Goal: Task Accomplishment & Management: Manage account settings

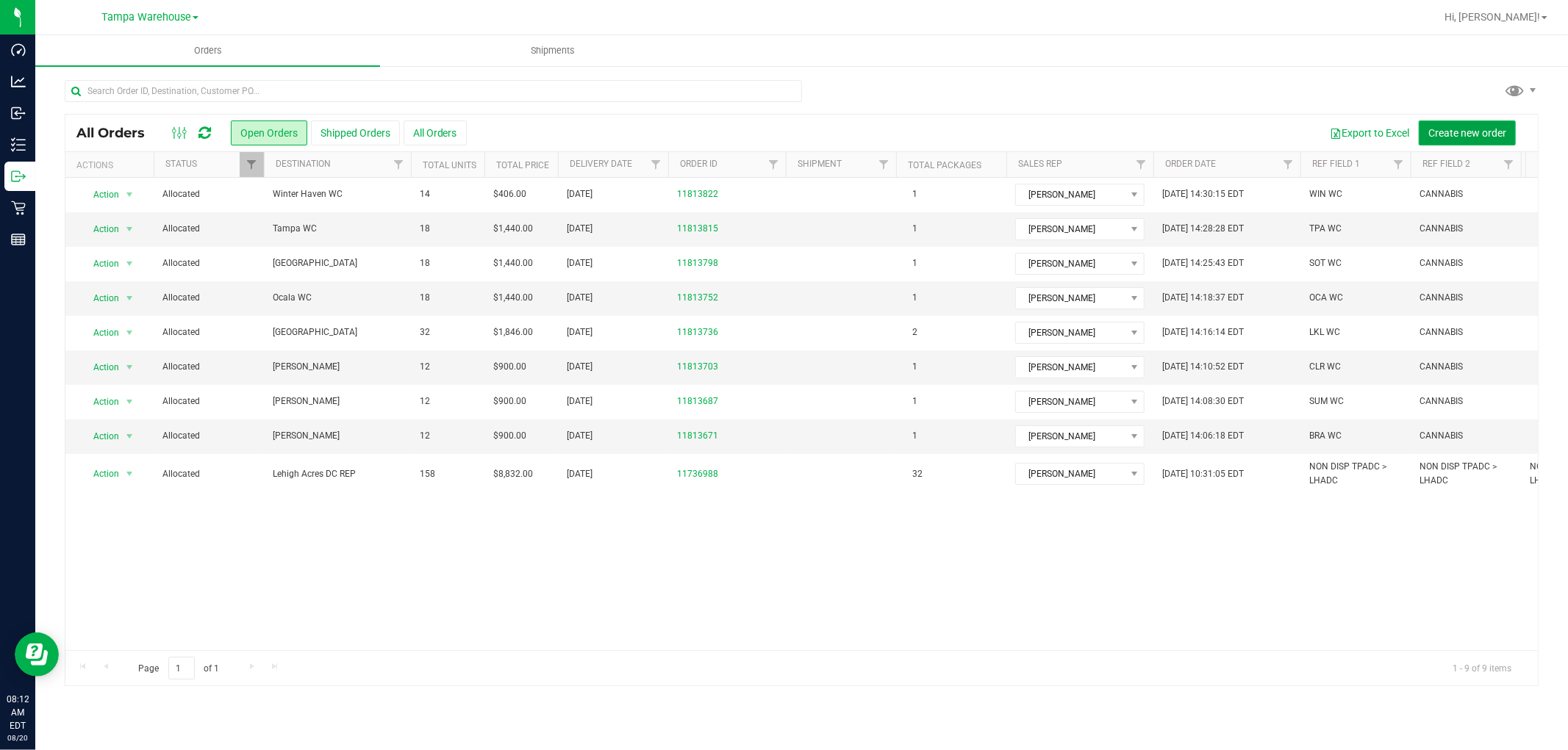
click at [1473, 135] on span "Create new order" at bounding box center [1467, 133] width 78 height 12
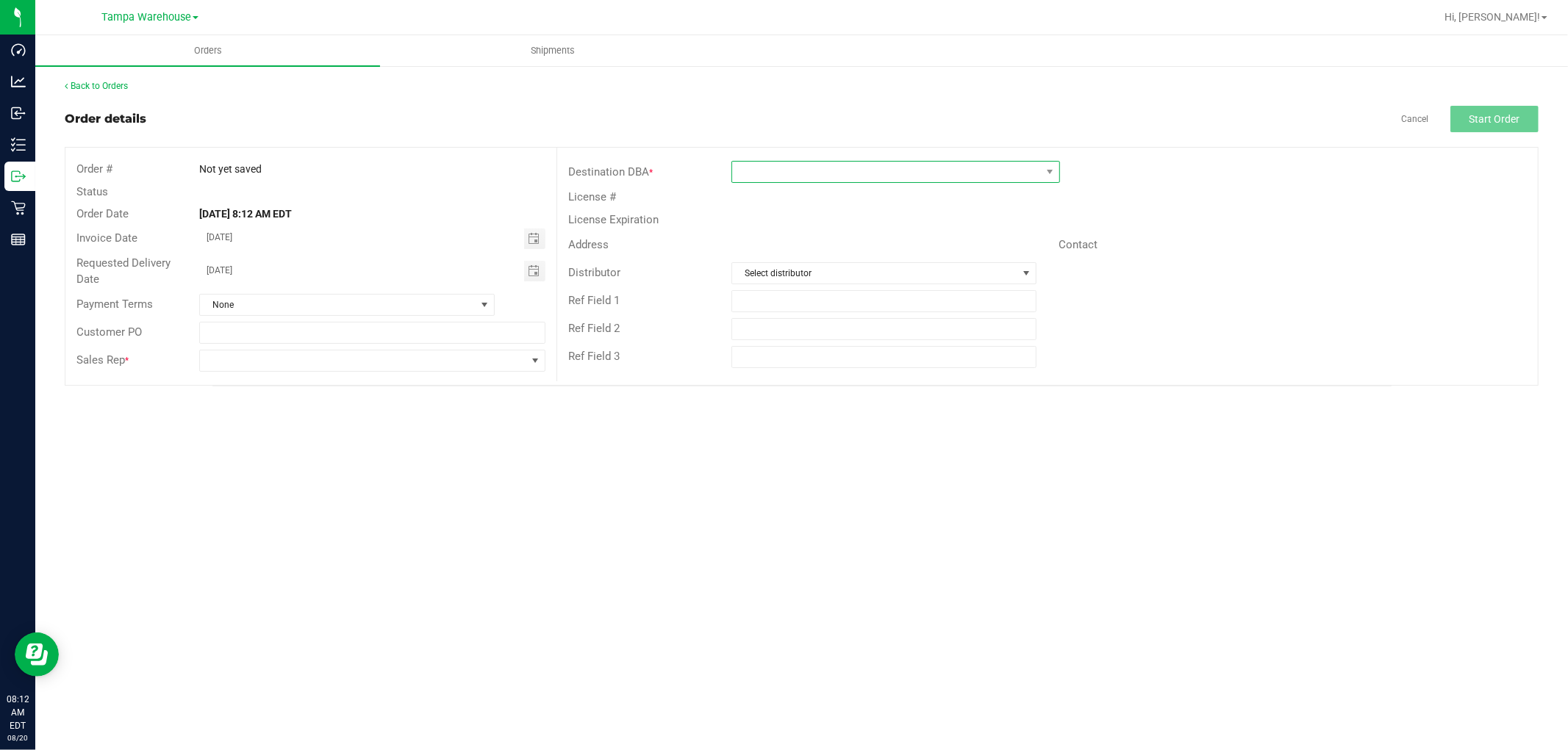
click at [809, 169] on span at bounding box center [887, 172] width 309 height 21
type input "tx"
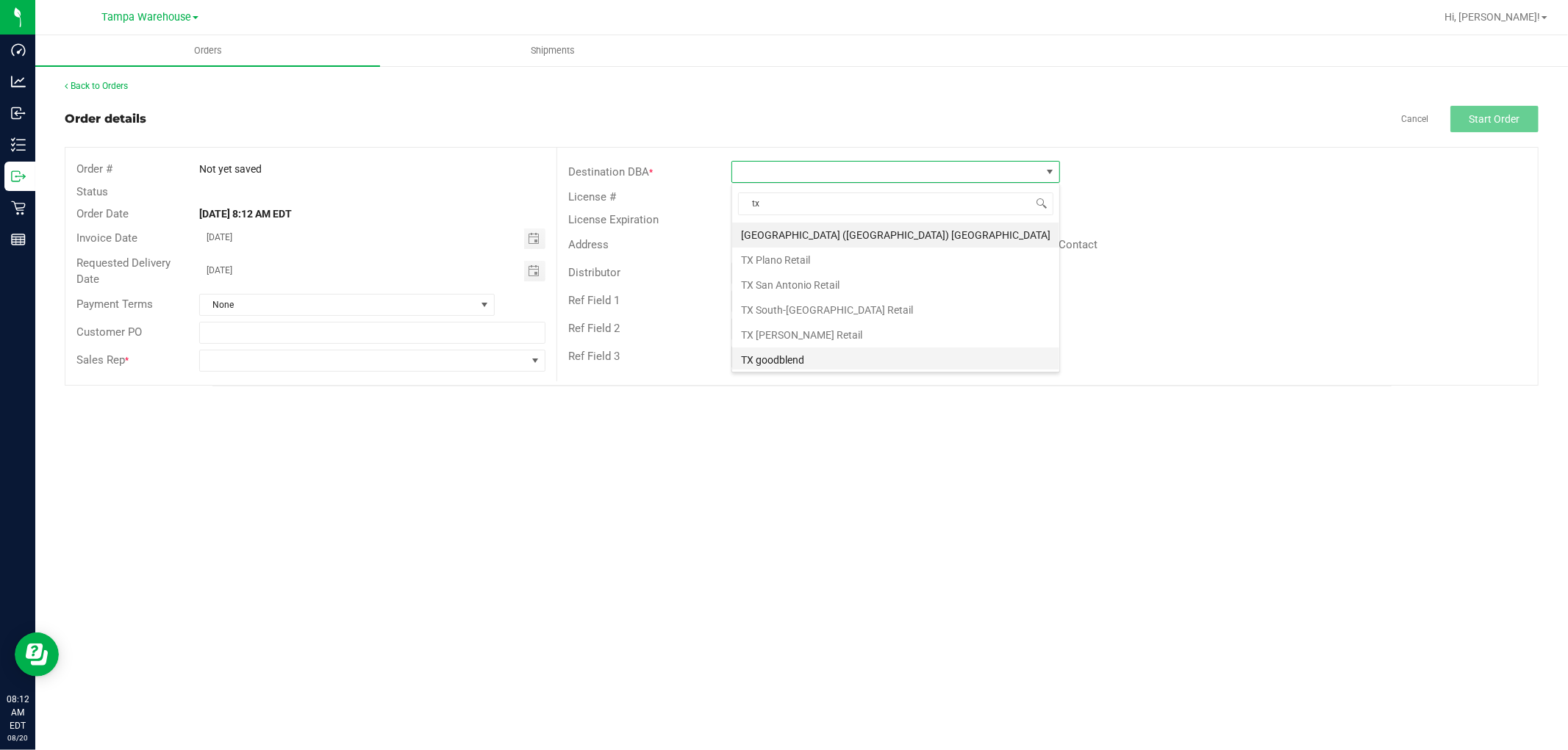
click at [788, 355] on li "TX goodblend" at bounding box center [896, 360] width 327 height 25
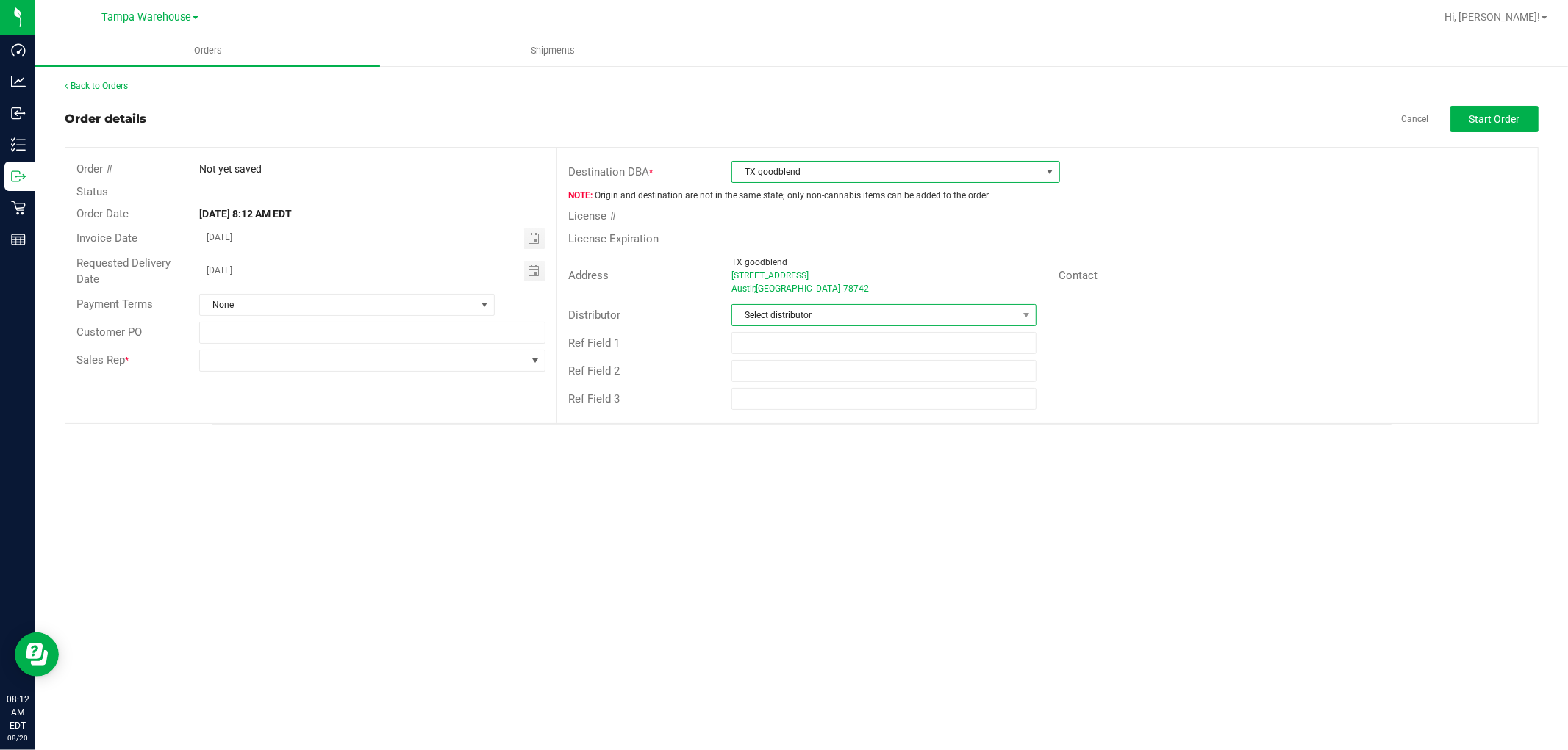
click at [833, 312] on span "Select distributor" at bounding box center [875, 316] width 285 height 21
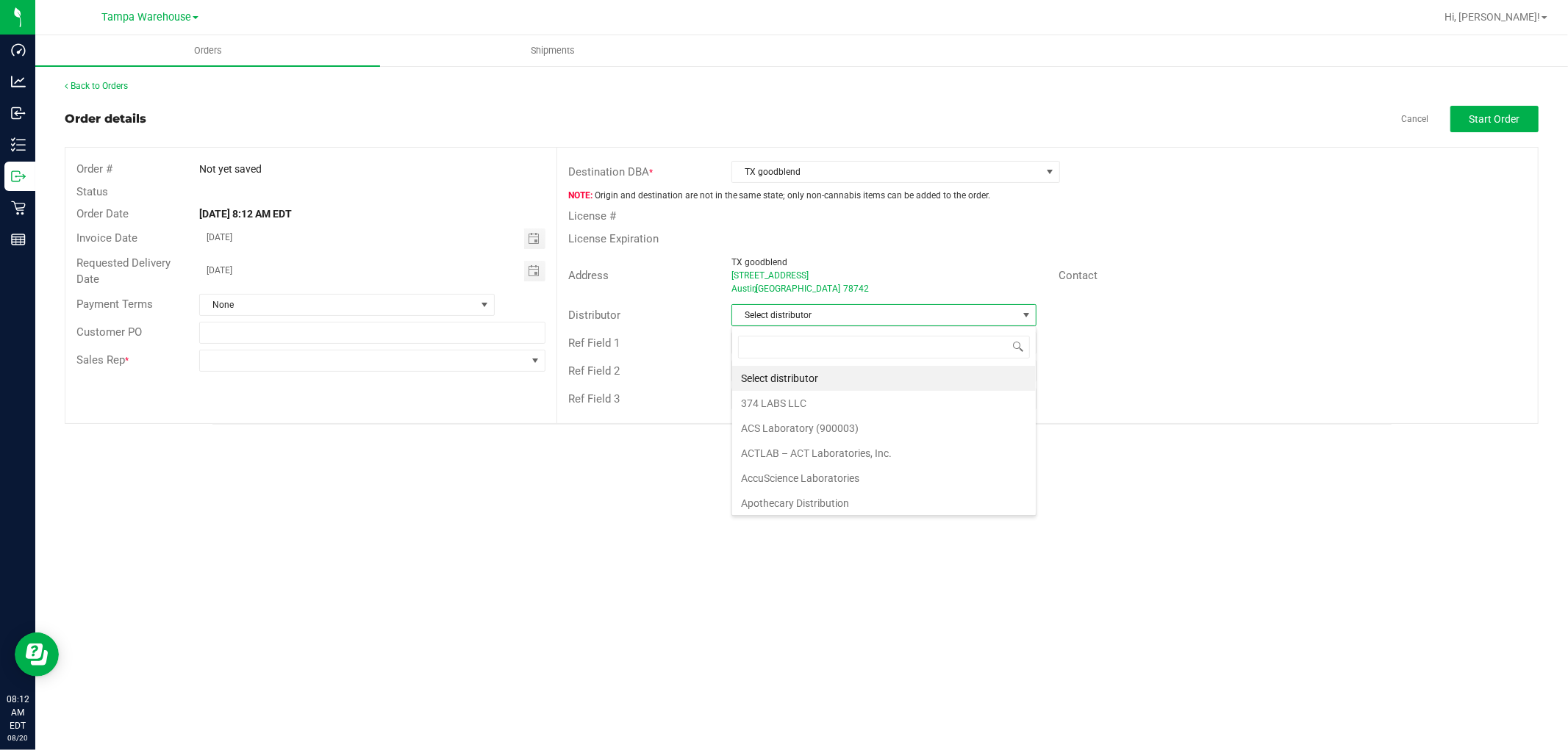
scroll to position [22, 305]
type input "tam"
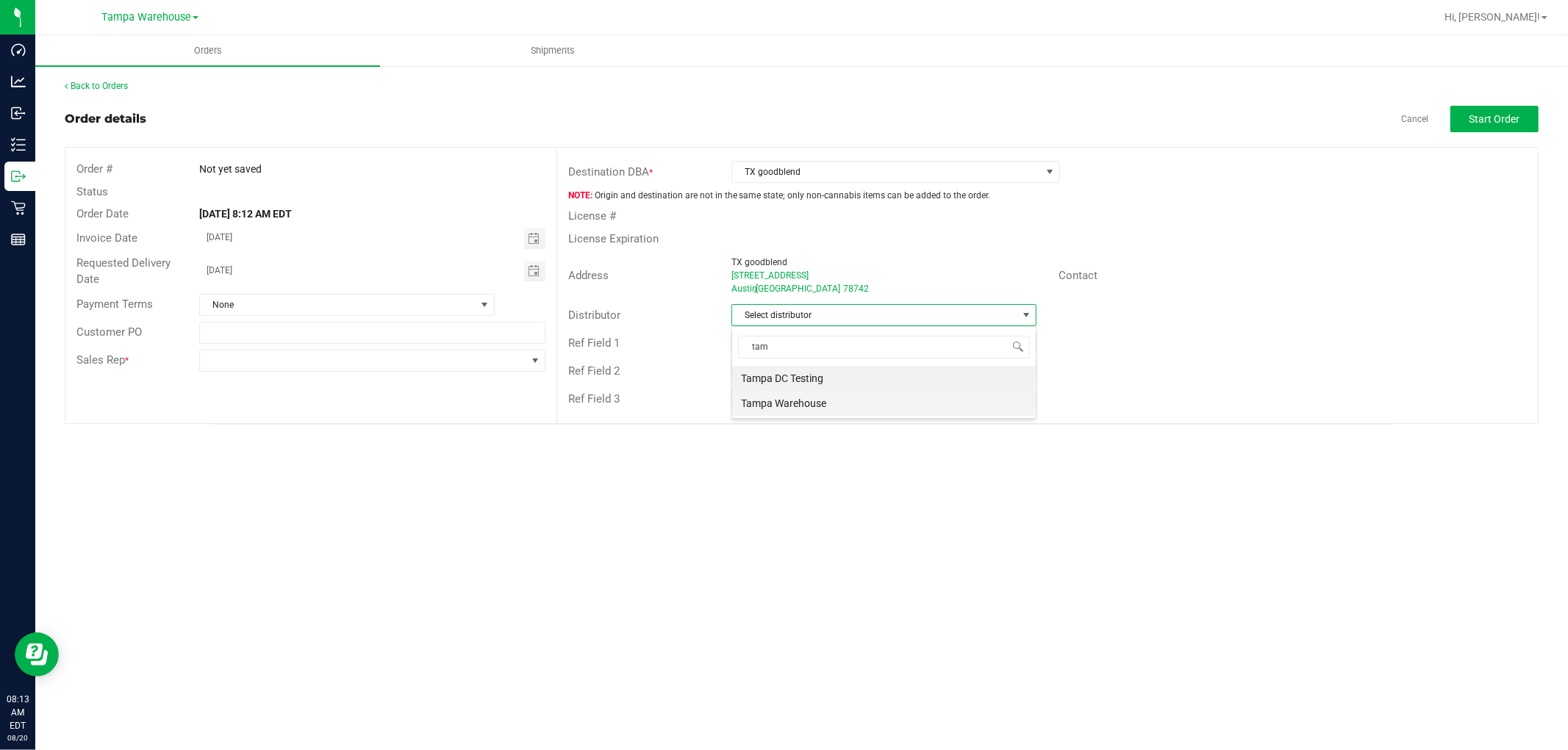
click at [805, 401] on li "Tampa Warehouse" at bounding box center [884, 403] width 304 height 25
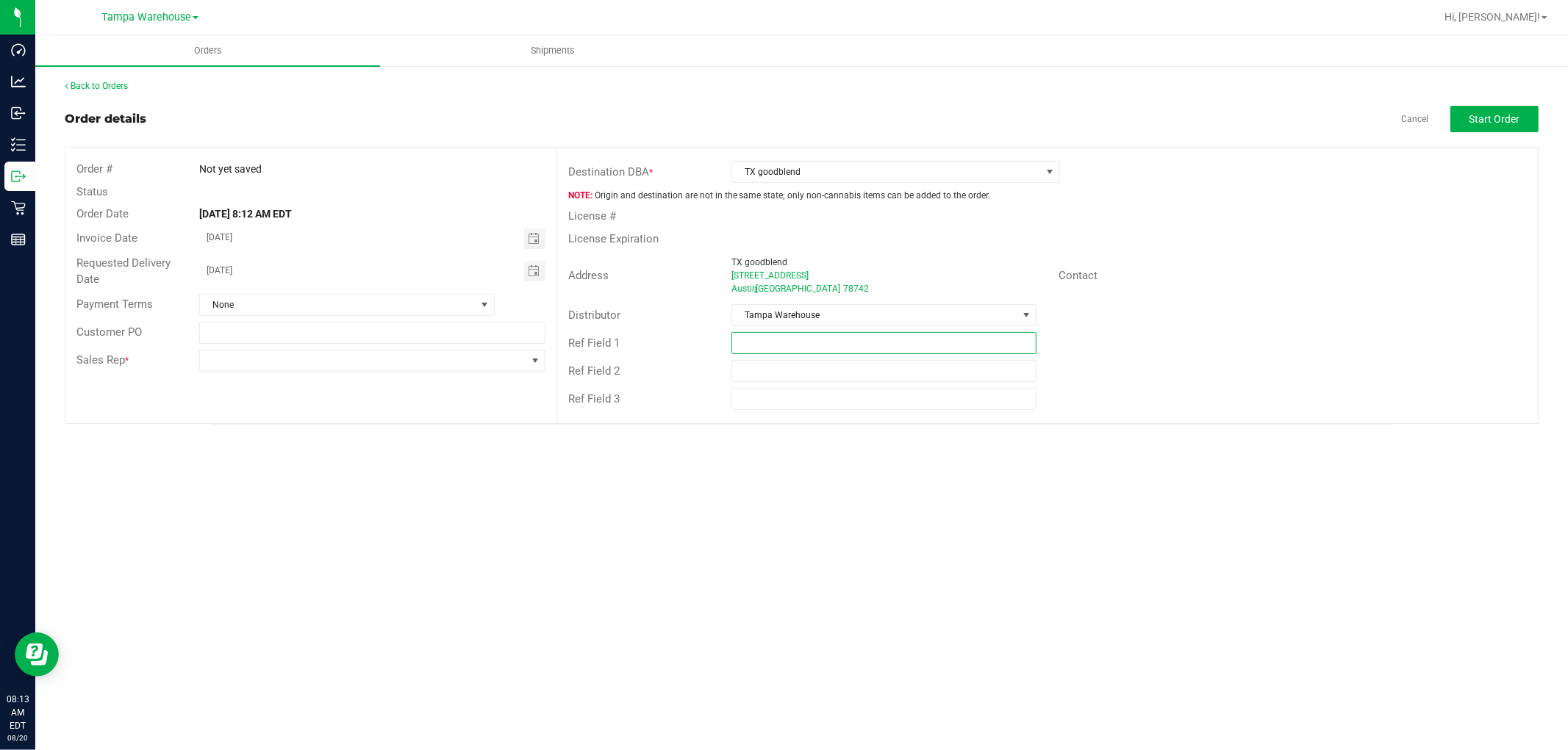
click at [820, 340] on input "text" at bounding box center [884, 343] width 305 height 22
type input "material Request for TX"
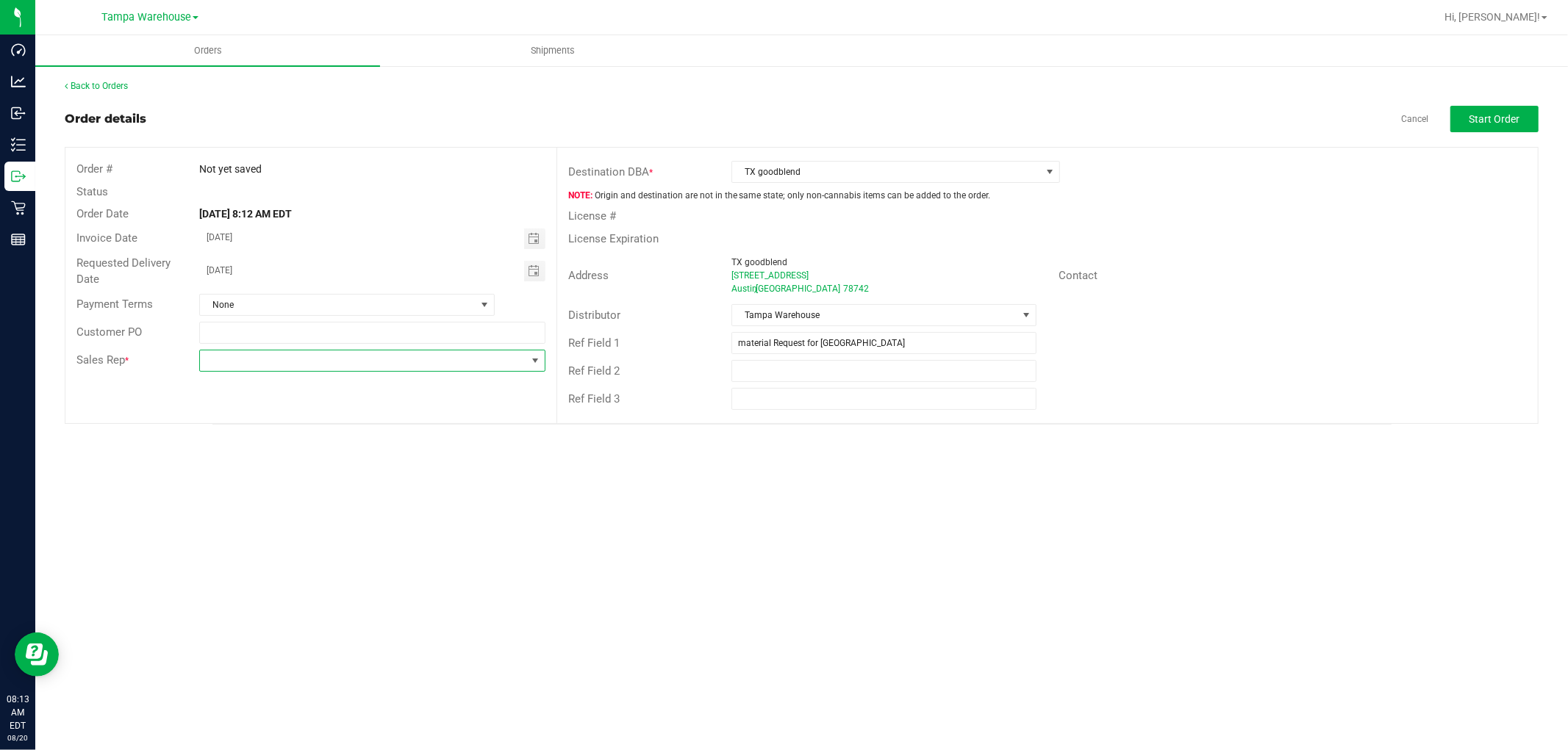
click at [408, 356] on span at bounding box center [363, 361] width 326 height 21
type input "ISAIA"
click at [371, 420] on li "Isaiah Mercado" at bounding box center [373, 422] width 345 height 25
click at [1046, 542] on div "Orders Shipments Back to Orders Order details Cancel Start Order Order # Not ye…" at bounding box center [801, 393] width 1533 height 715
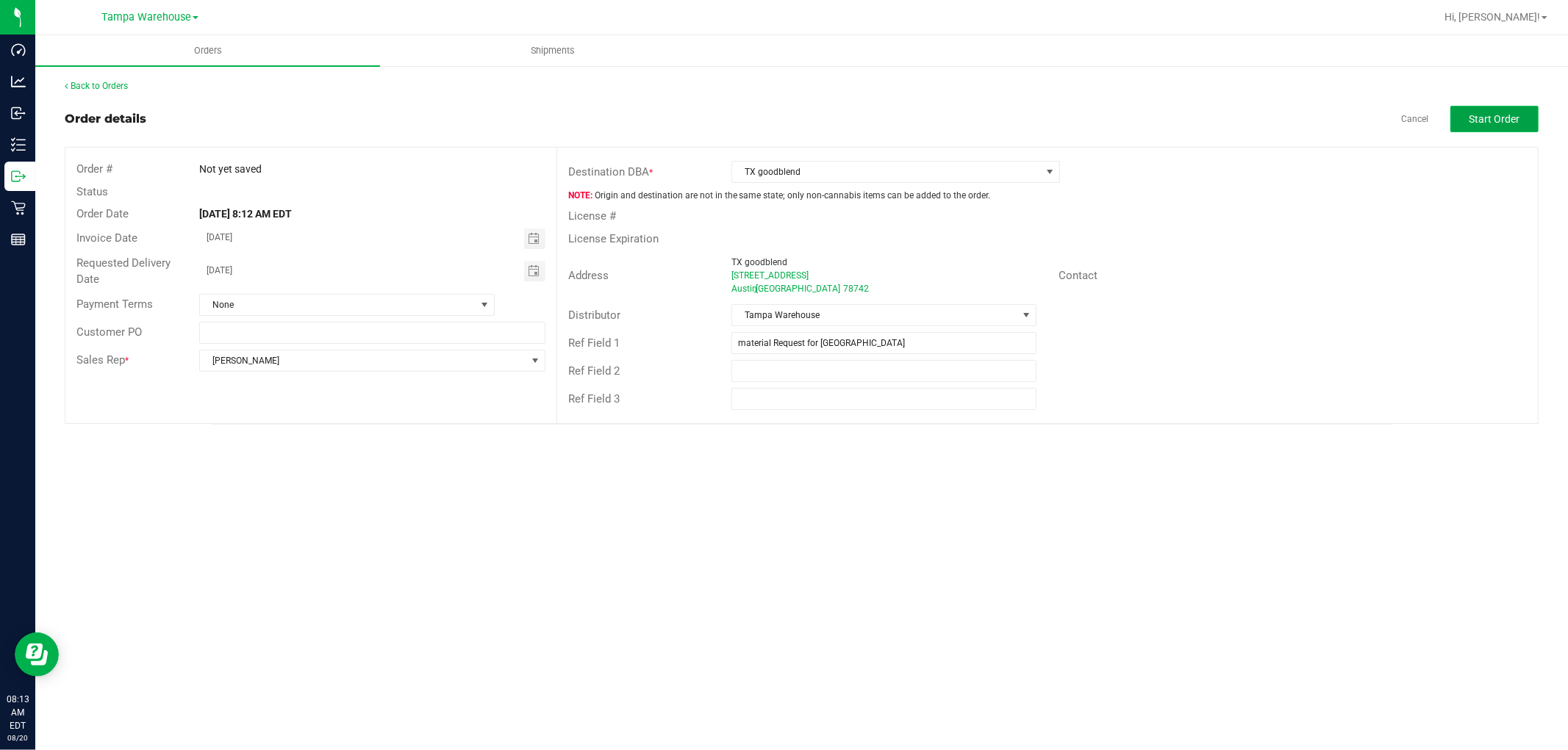
click at [1500, 121] on span "Start Order" at bounding box center [1495, 119] width 51 height 12
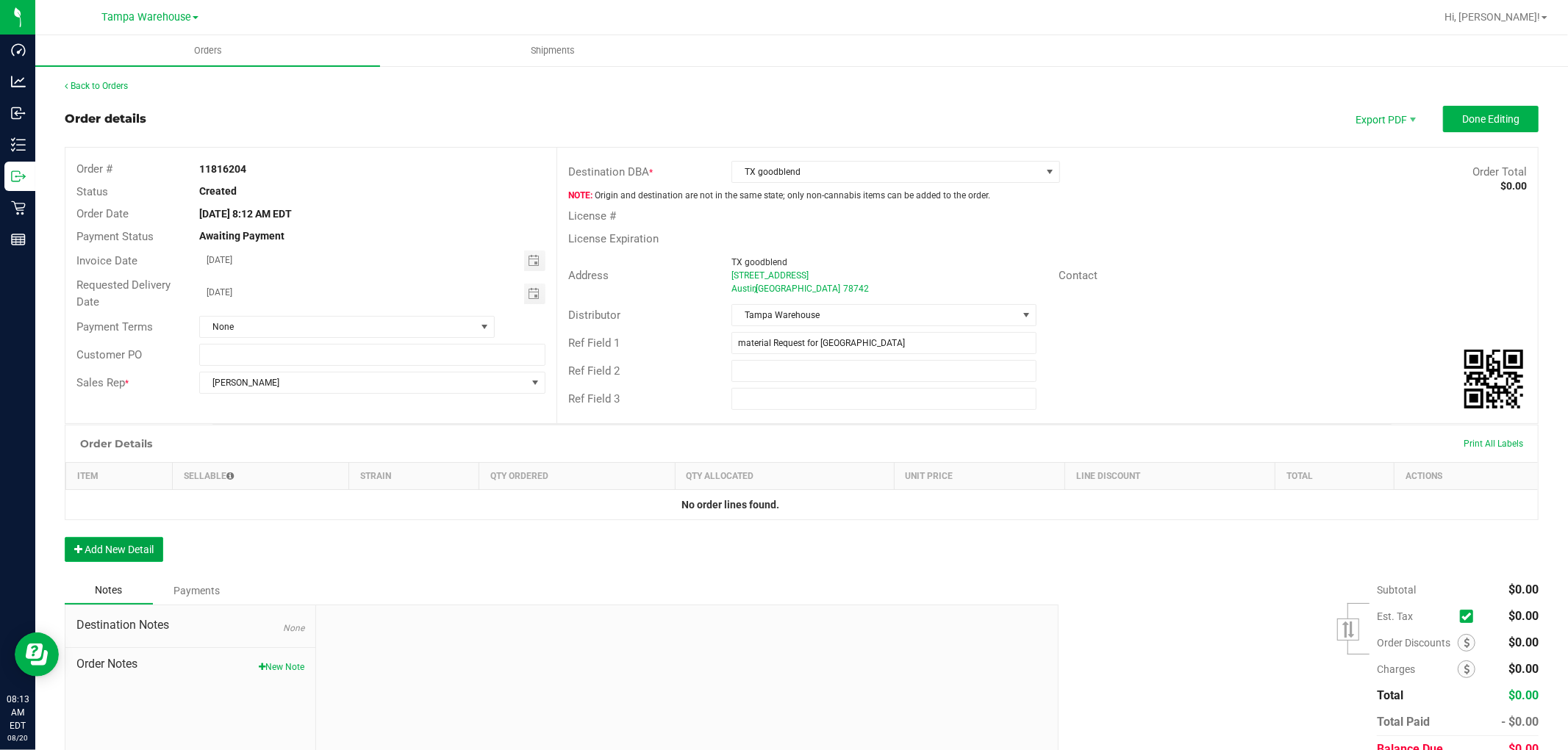
click at [152, 552] on button "Add New Detail" at bounding box center [114, 549] width 99 height 25
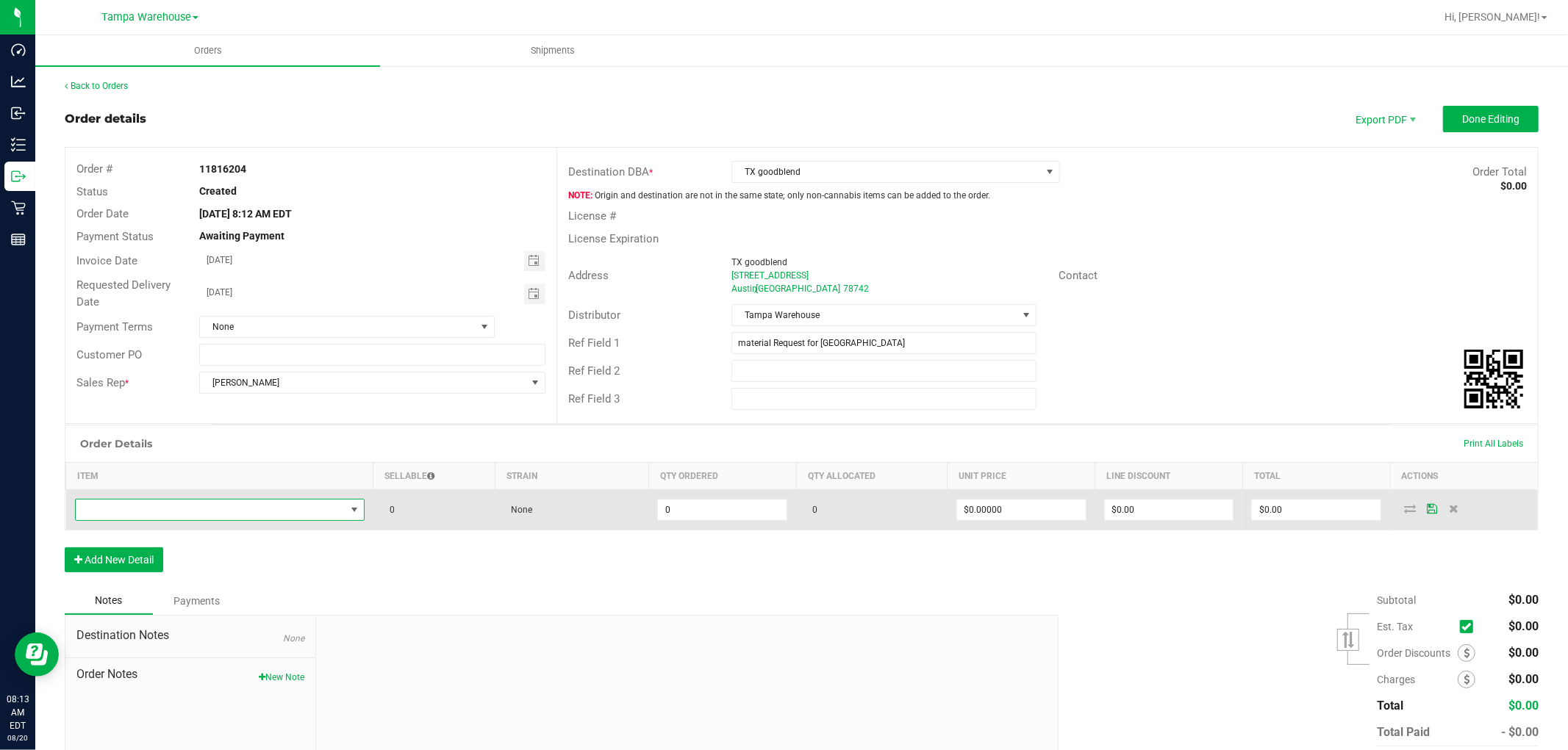
click at [255, 516] on span "NO DATA FOUND" at bounding box center [210, 510] width 270 height 21
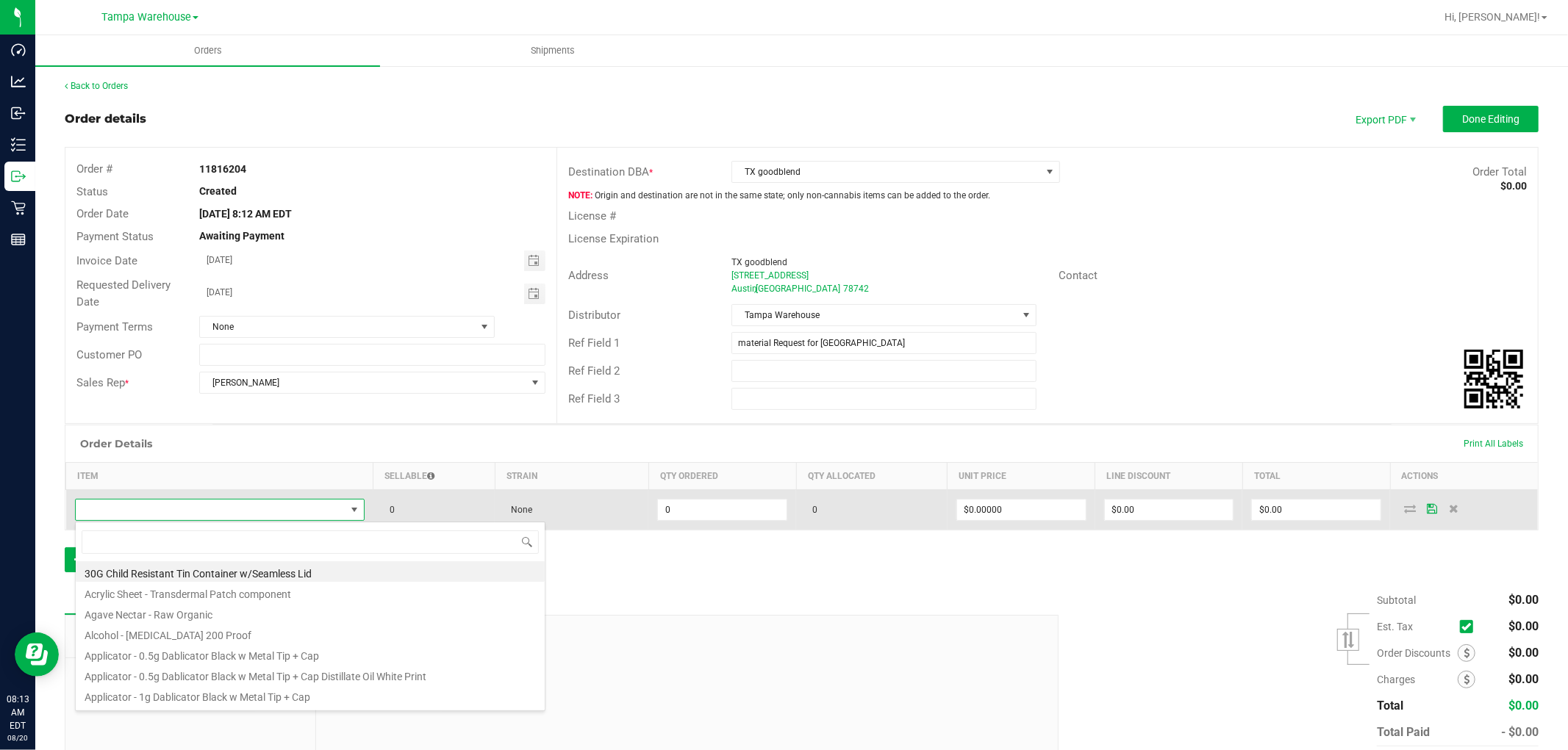
scroll to position [22, 284]
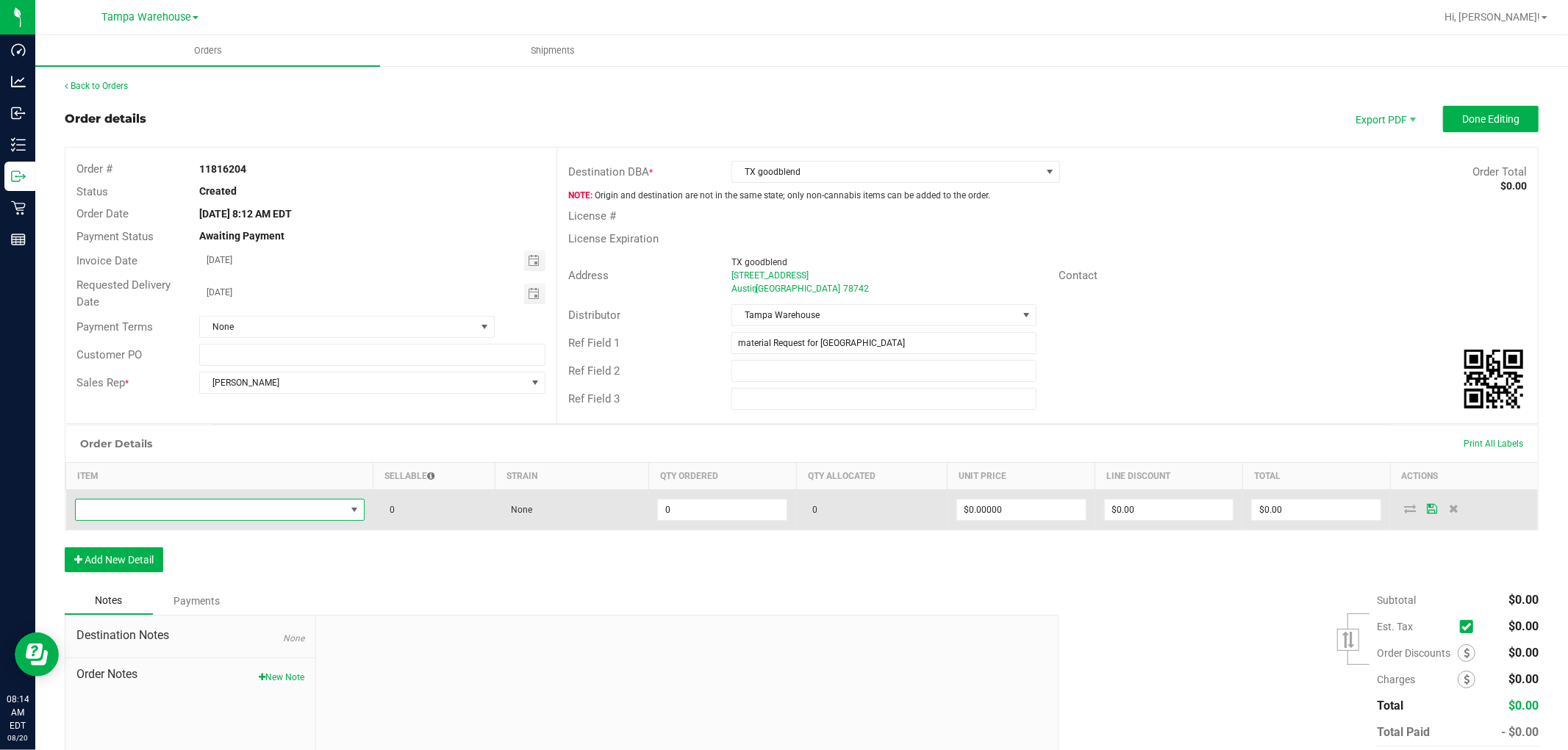
click at [214, 504] on span "NO DATA FOUND" at bounding box center [210, 510] width 270 height 21
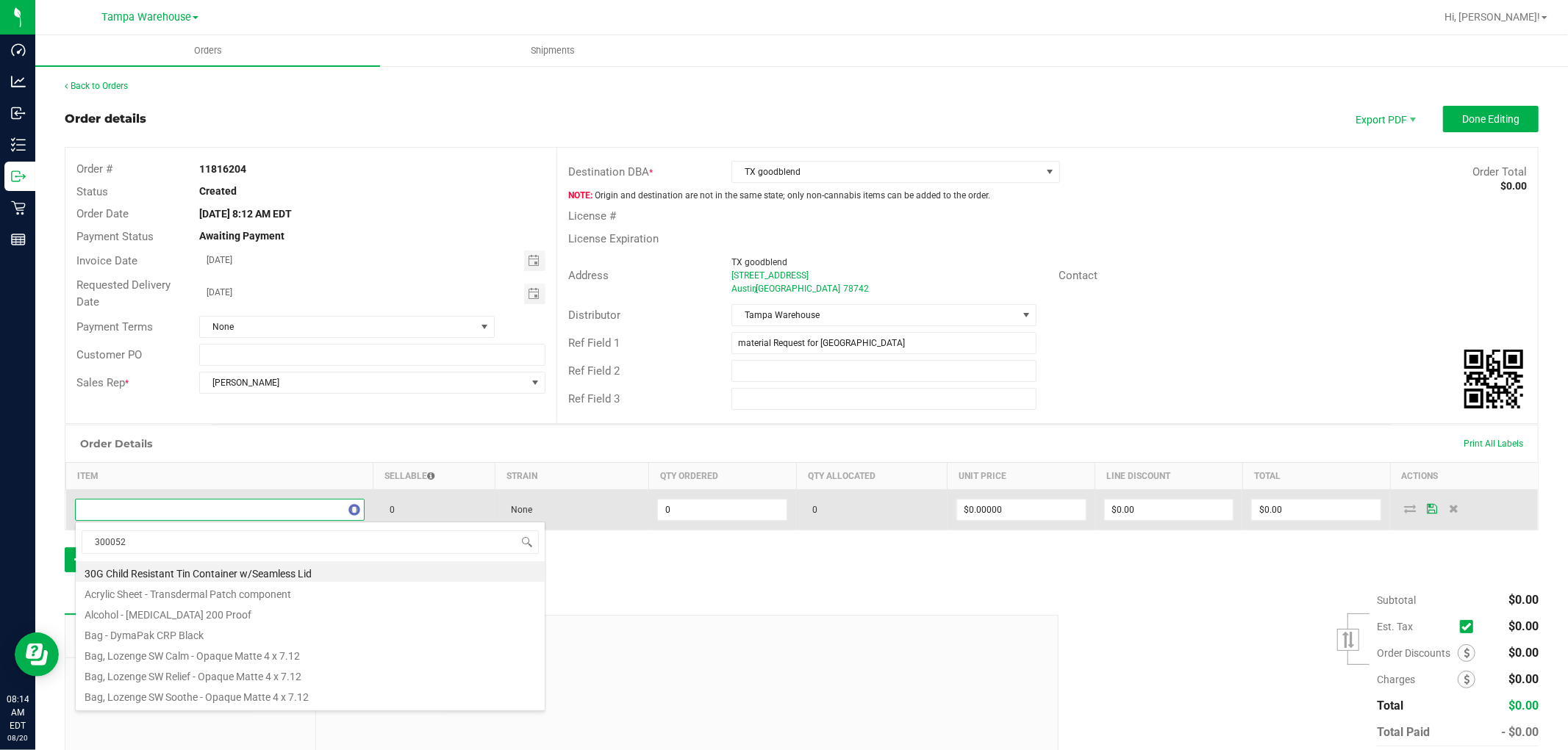
type input "3000520"
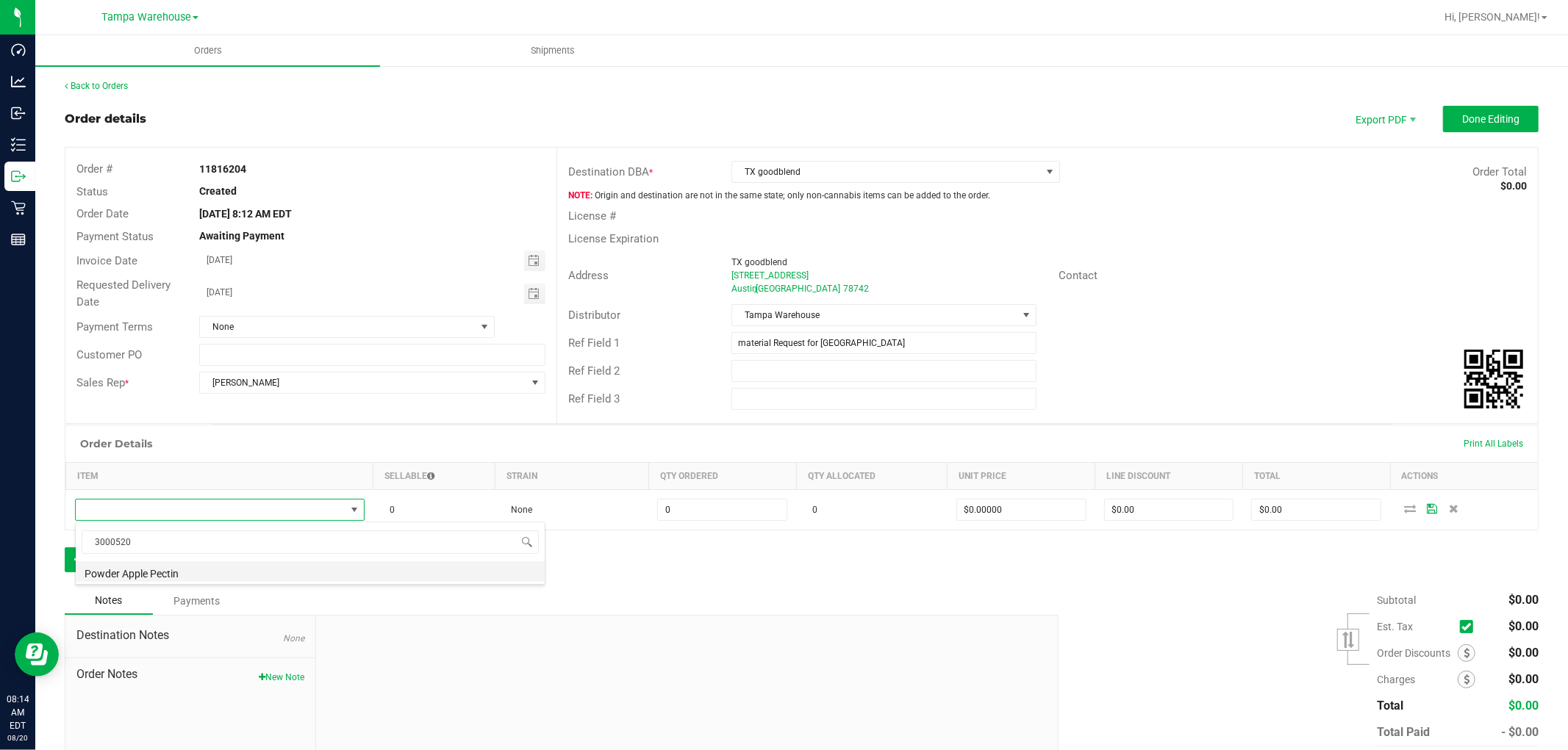
click at [260, 564] on li "Powder Apple Pectin" at bounding box center [310, 572] width 469 height 21
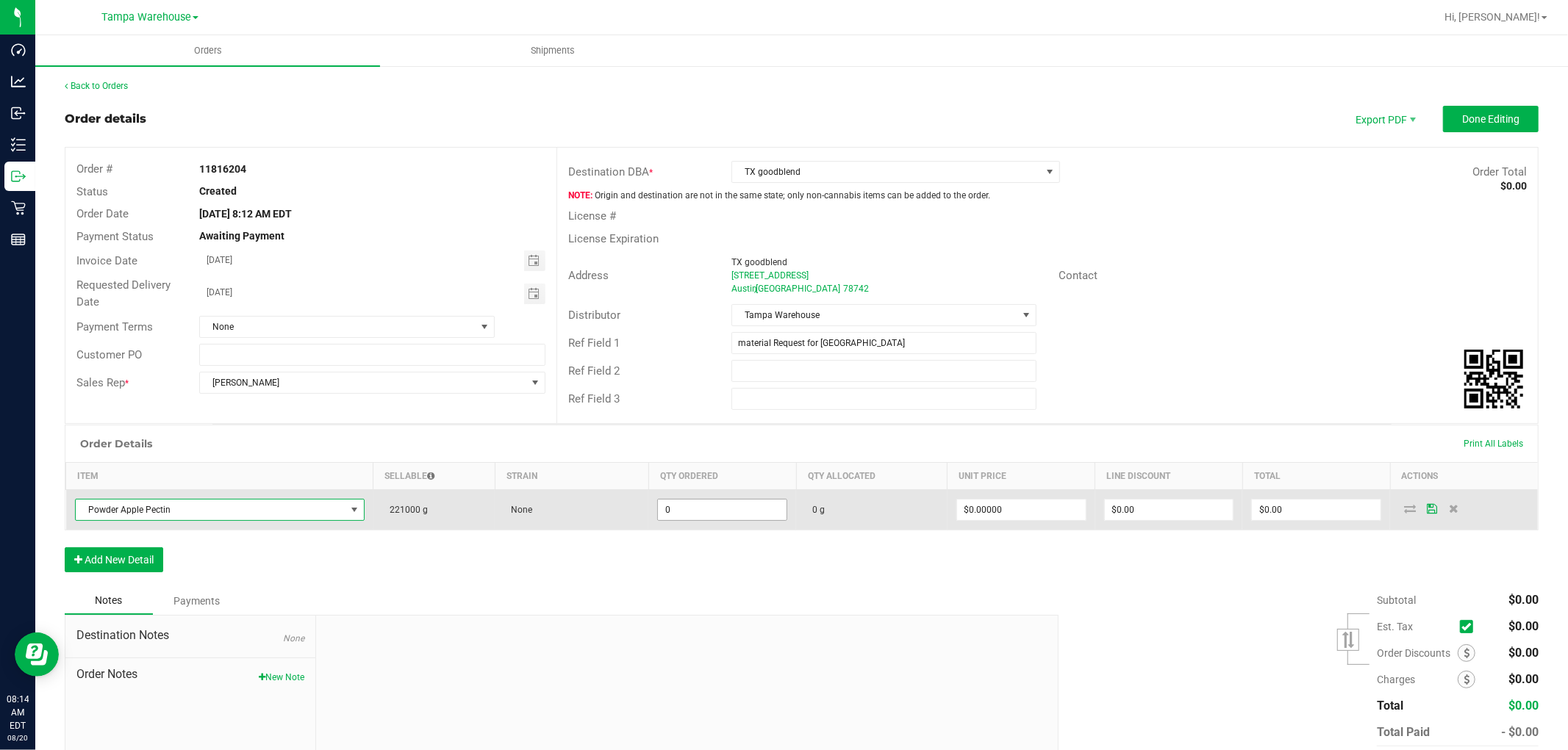
click at [710, 515] on input "0" at bounding box center [722, 510] width 128 height 21
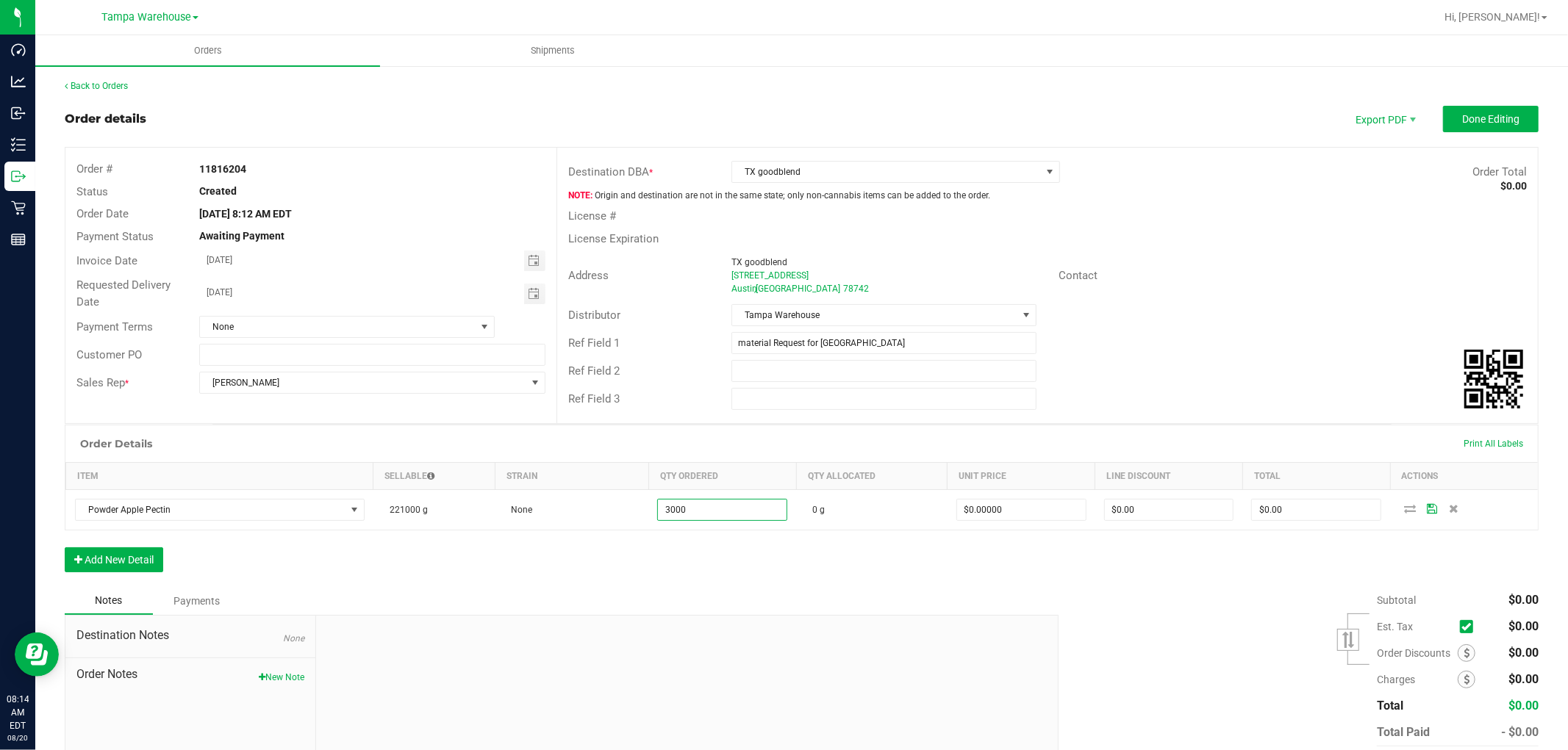
type input "3000.0000 g"
click at [787, 582] on div "Order Details Print All Labels Item Sellable Strain Qty Ordered Qty Allocated U…" at bounding box center [802, 506] width 1474 height 163
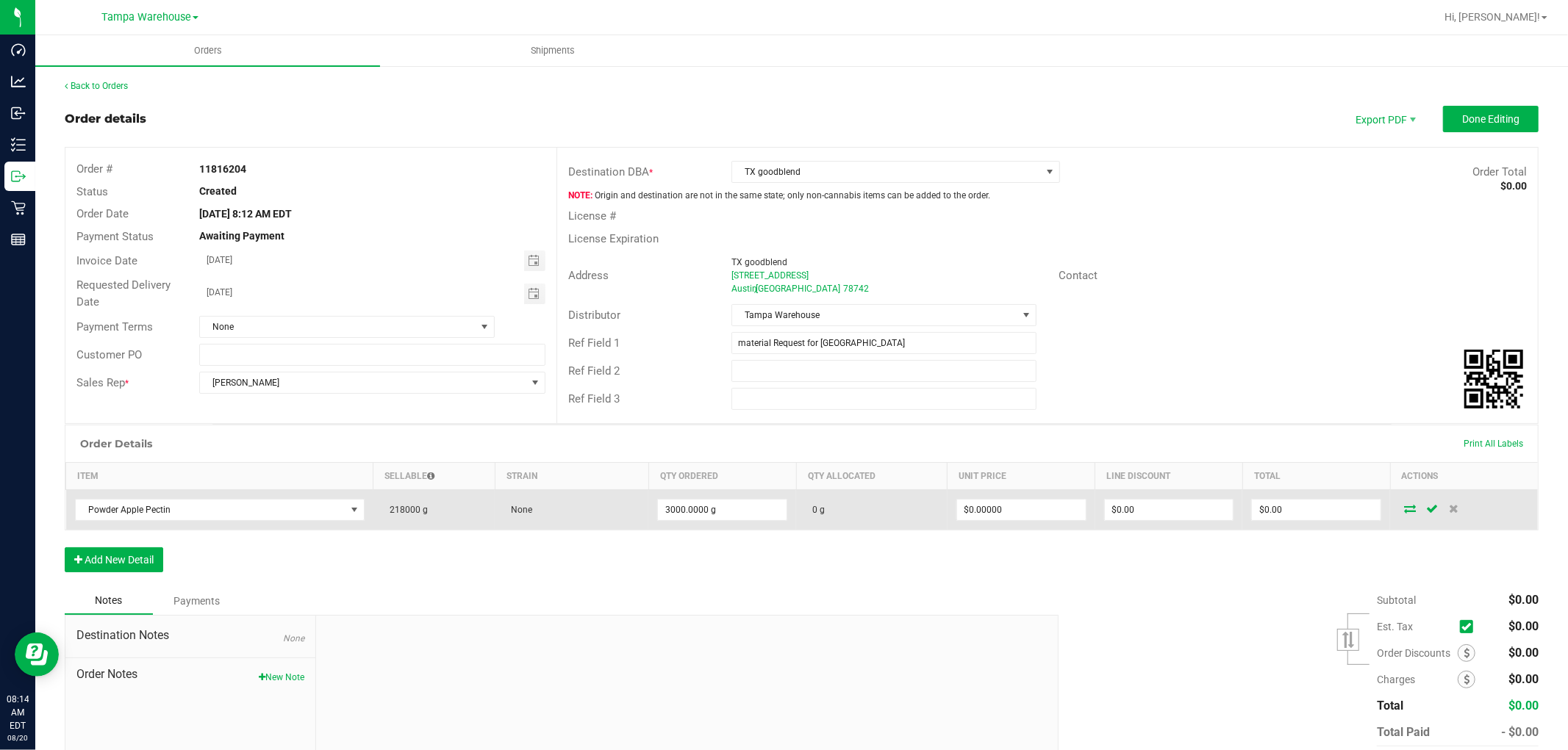
click at [1404, 505] on icon at bounding box center [1410, 508] width 12 height 9
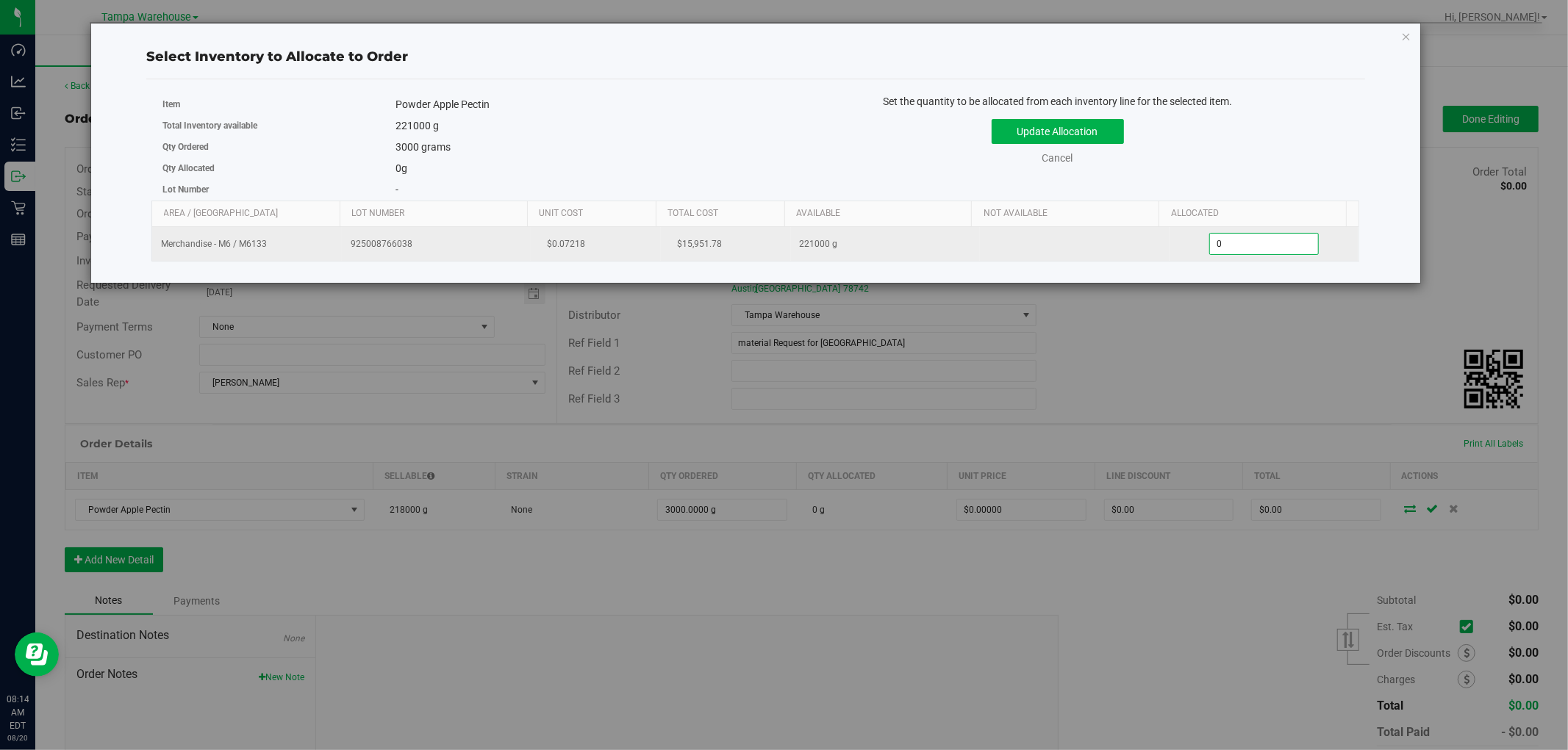
click at [1243, 246] on span "0.0000 0" at bounding box center [1264, 244] width 110 height 22
type input "03000"
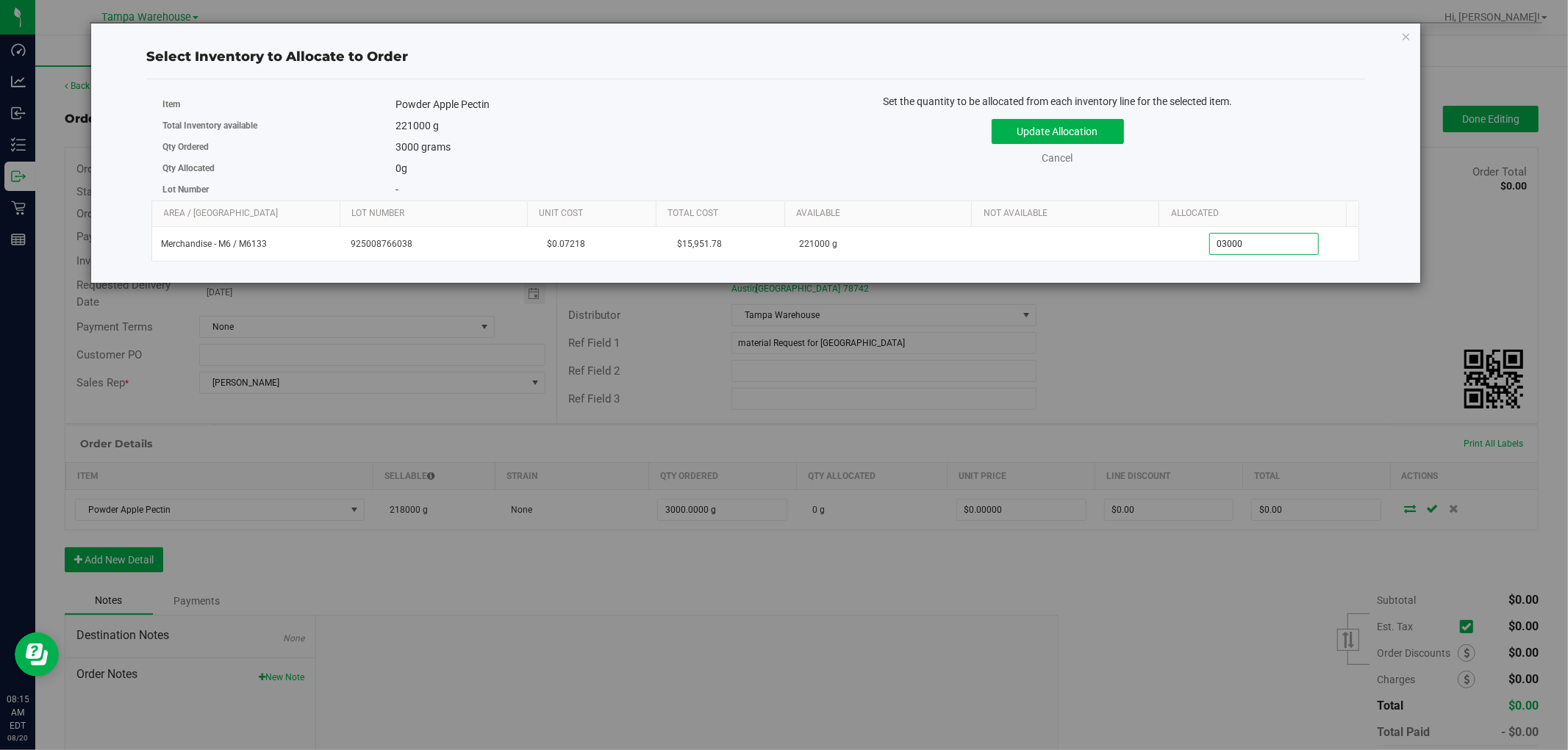
type input "3,000.0000"
click at [1203, 147] on div "Update Allocation Cancel" at bounding box center [1058, 140] width 582 height 54
click at [1098, 122] on button "Update Allocation" at bounding box center [1057, 131] width 132 height 25
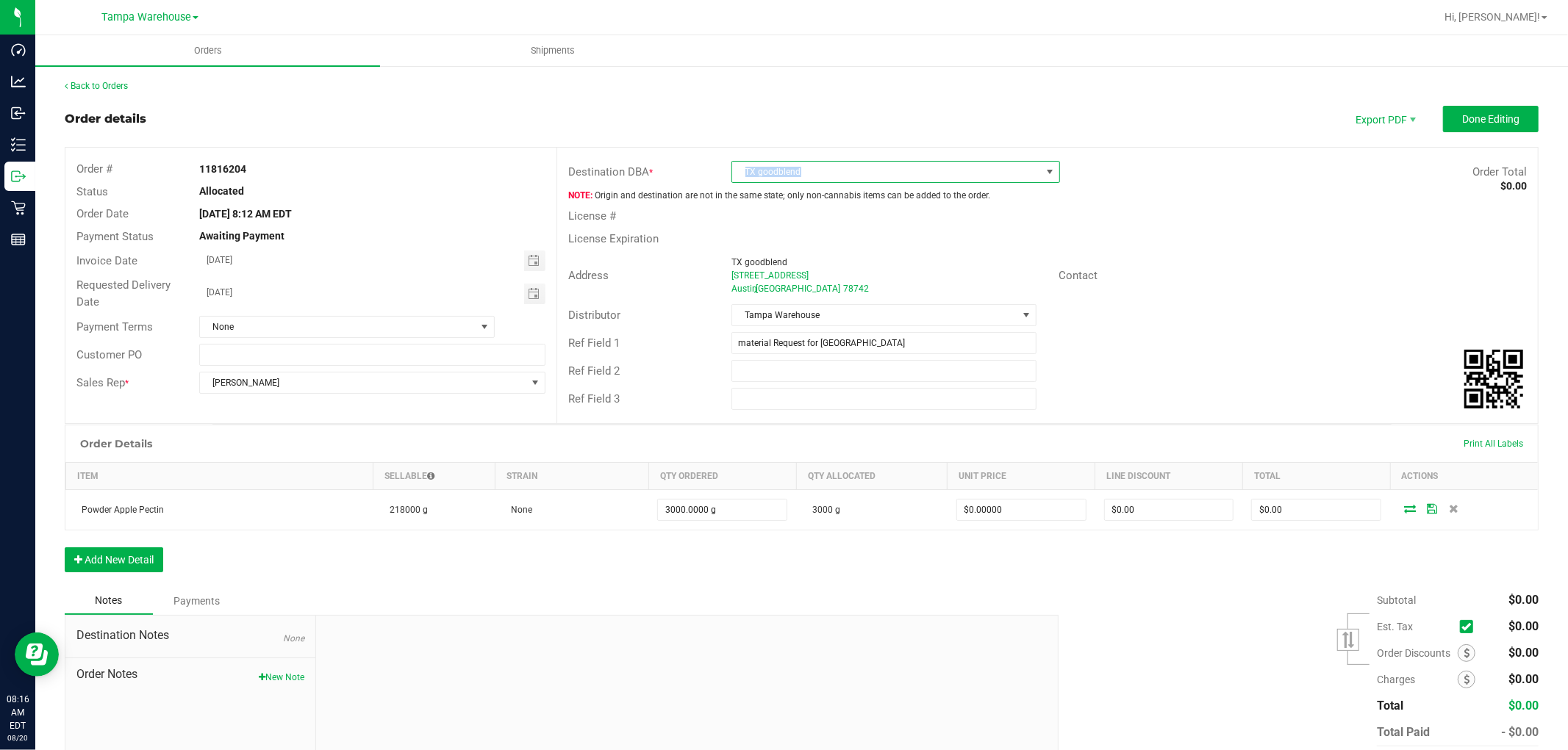
drag, startPoint x: 797, startPoint y: 172, endPoint x: 731, endPoint y: 177, distance: 66.2
click at [732, 177] on span "TX goodblend" at bounding box center [887, 172] width 309 height 21
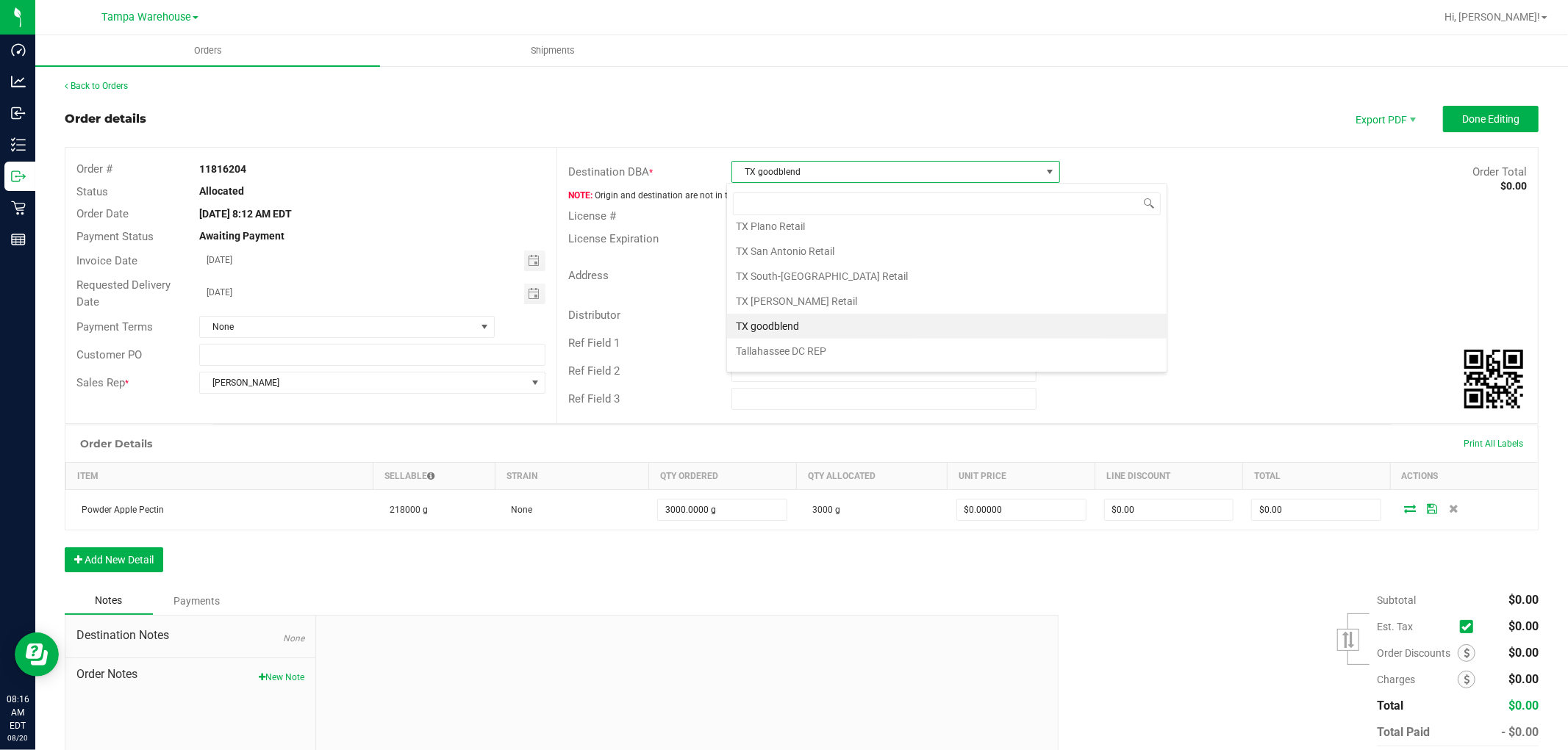
scroll to position [22, 326]
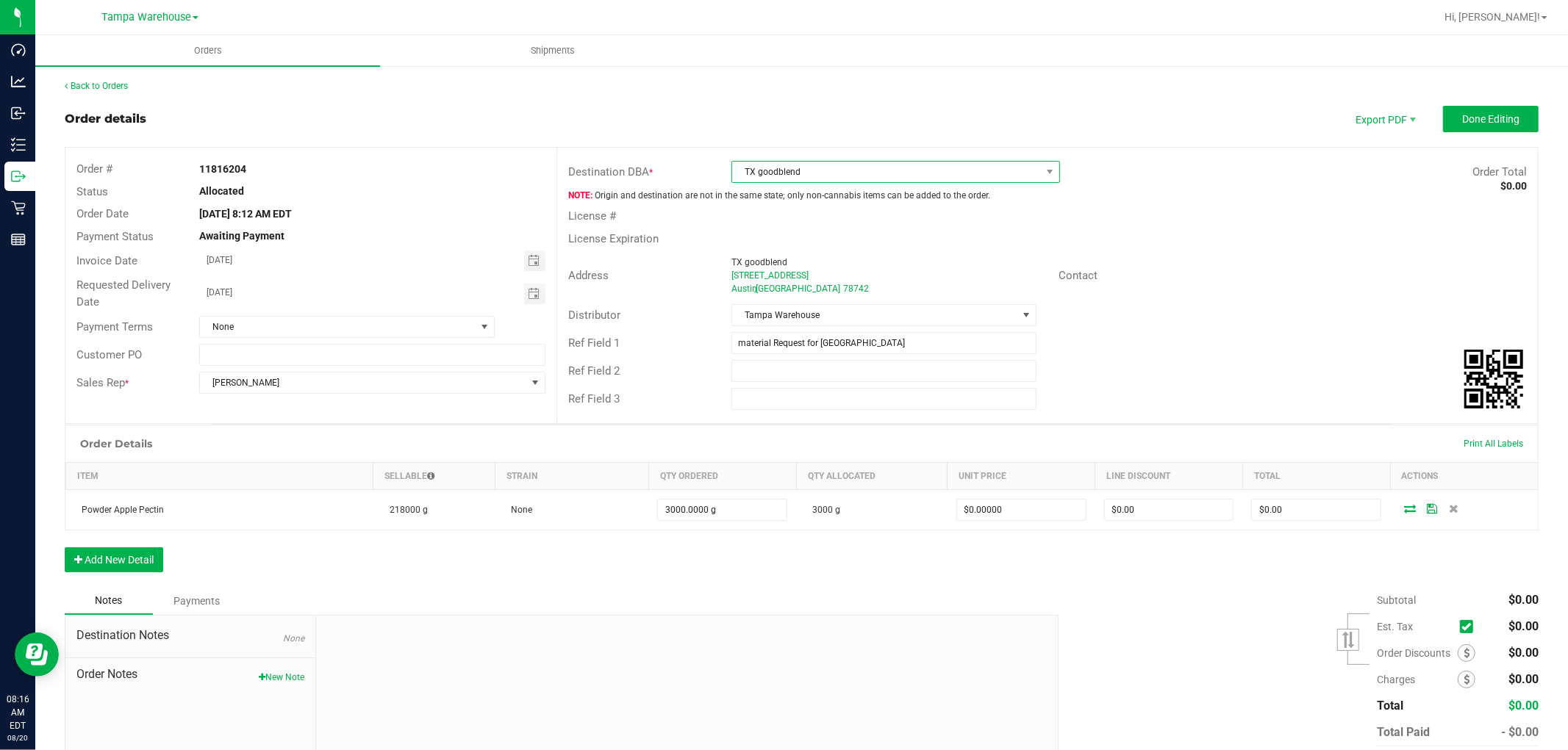
click at [812, 171] on span "TX goodblend" at bounding box center [887, 172] width 309 height 21
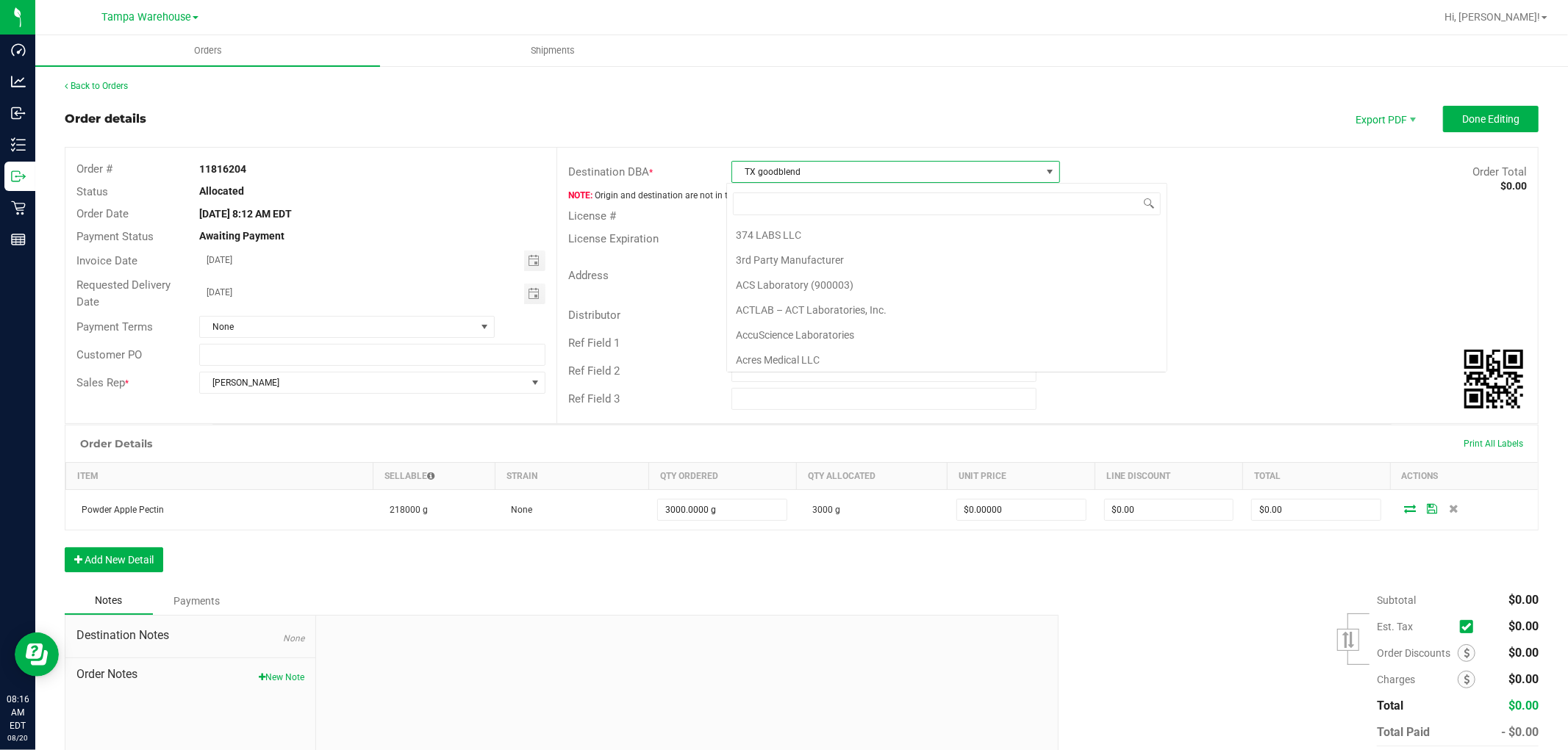
scroll to position [5280, 0]
drag, startPoint x: 812, startPoint y: 358, endPoint x: 723, endPoint y: 357, distance: 89.0
click at [723, 357] on body "Dashboard Analytics Inbound Inventory Outbound Retail Reports 08:16 AM EDT 08/2…" at bounding box center [784, 375] width 1568 height 750
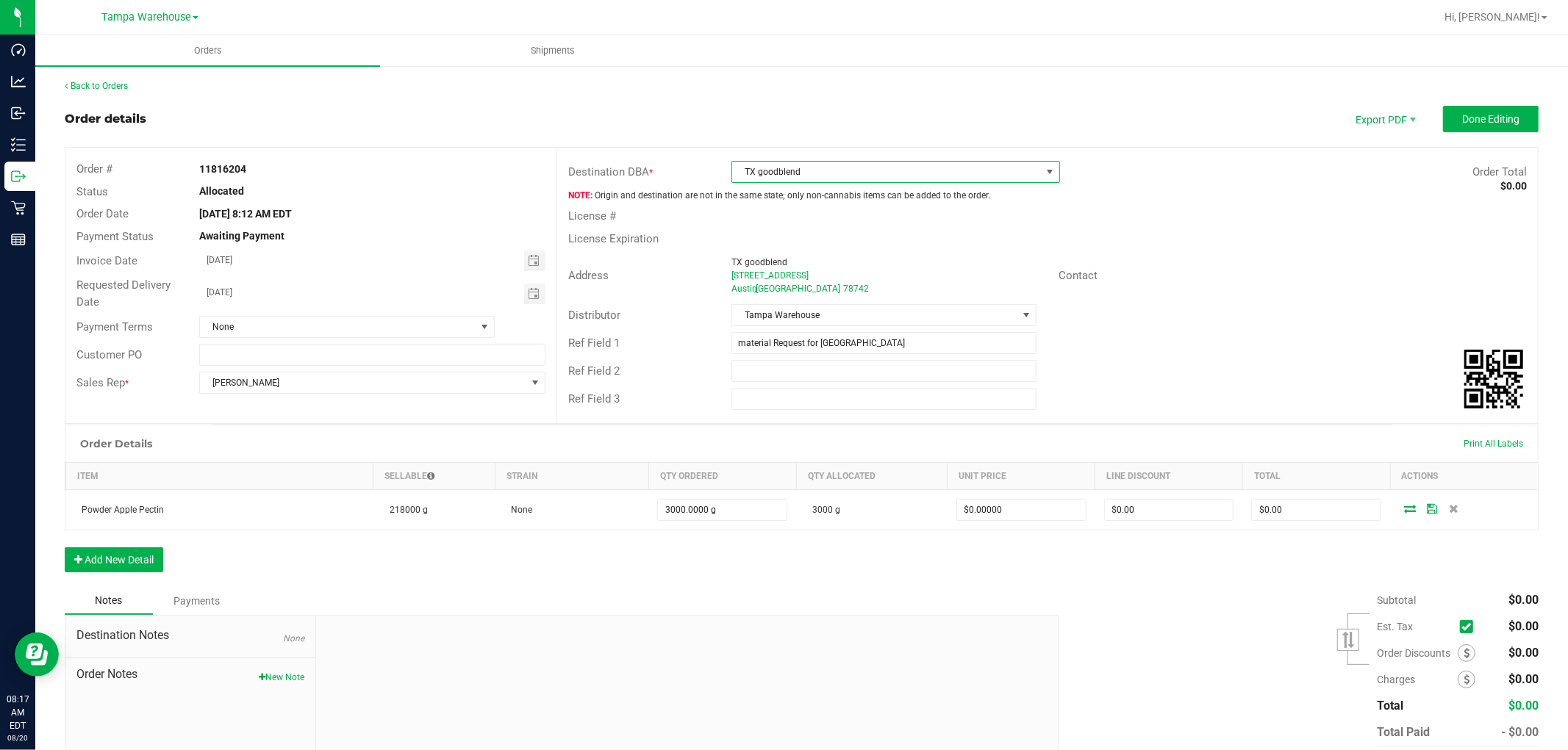
click at [817, 169] on span "TX goodblend" at bounding box center [887, 172] width 309 height 21
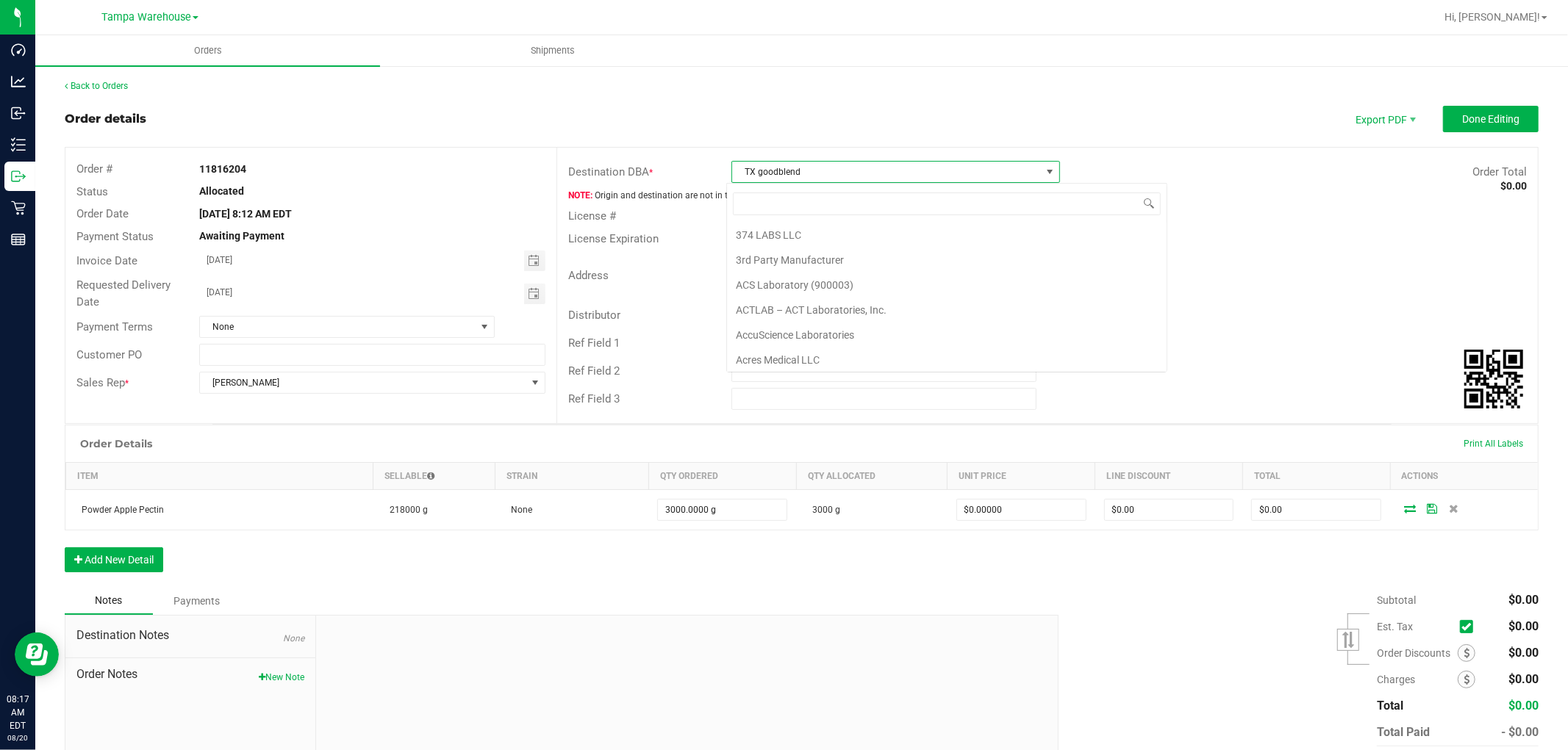
scroll to position [22, 326]
drag, startPoint x: 817, startPoint y: 169, endPoint x: 718, endPoint y: 172, distance: 99.0
click at [721, 172] on div "TX goodblend" at bounding box center [924, 172] width 408 height 22
copy span "TX goodblend"
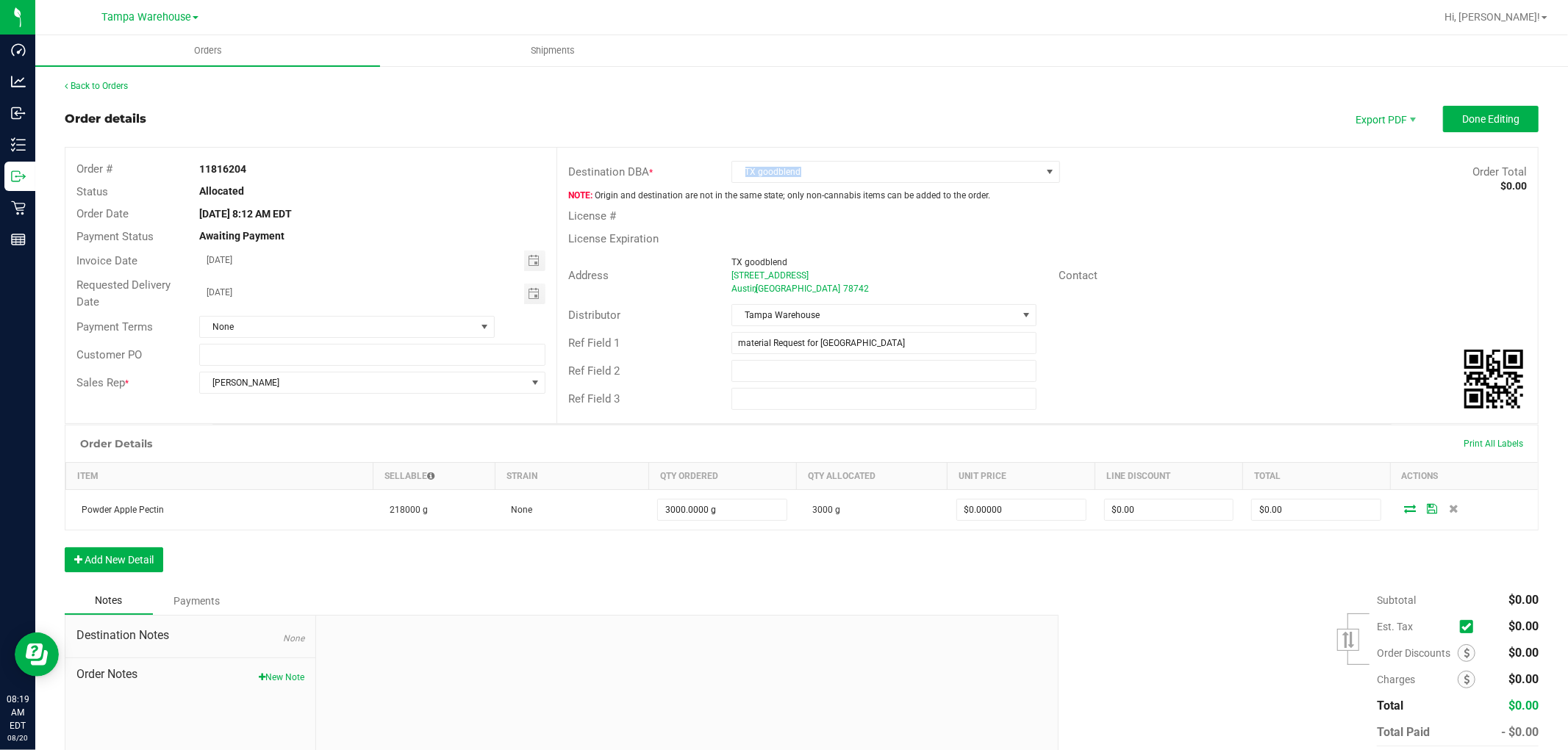
drag, startPoint x: 258, startPoint y: 169, endPoint x: 70, endPoint y: 166, distance: 188.0
click at [70, 166] on div "Order # 11816204" at bounding box center [311, 169] width 491 height 23
copy div "Order # 11816204"
click at [1375, 119] on span "Export PDF" at bounding box center [1384, 119] width 88 height 26
click at [1376, 162] on span "Invoice PDF" at bounding box center [1375, 165] width 91 height 22
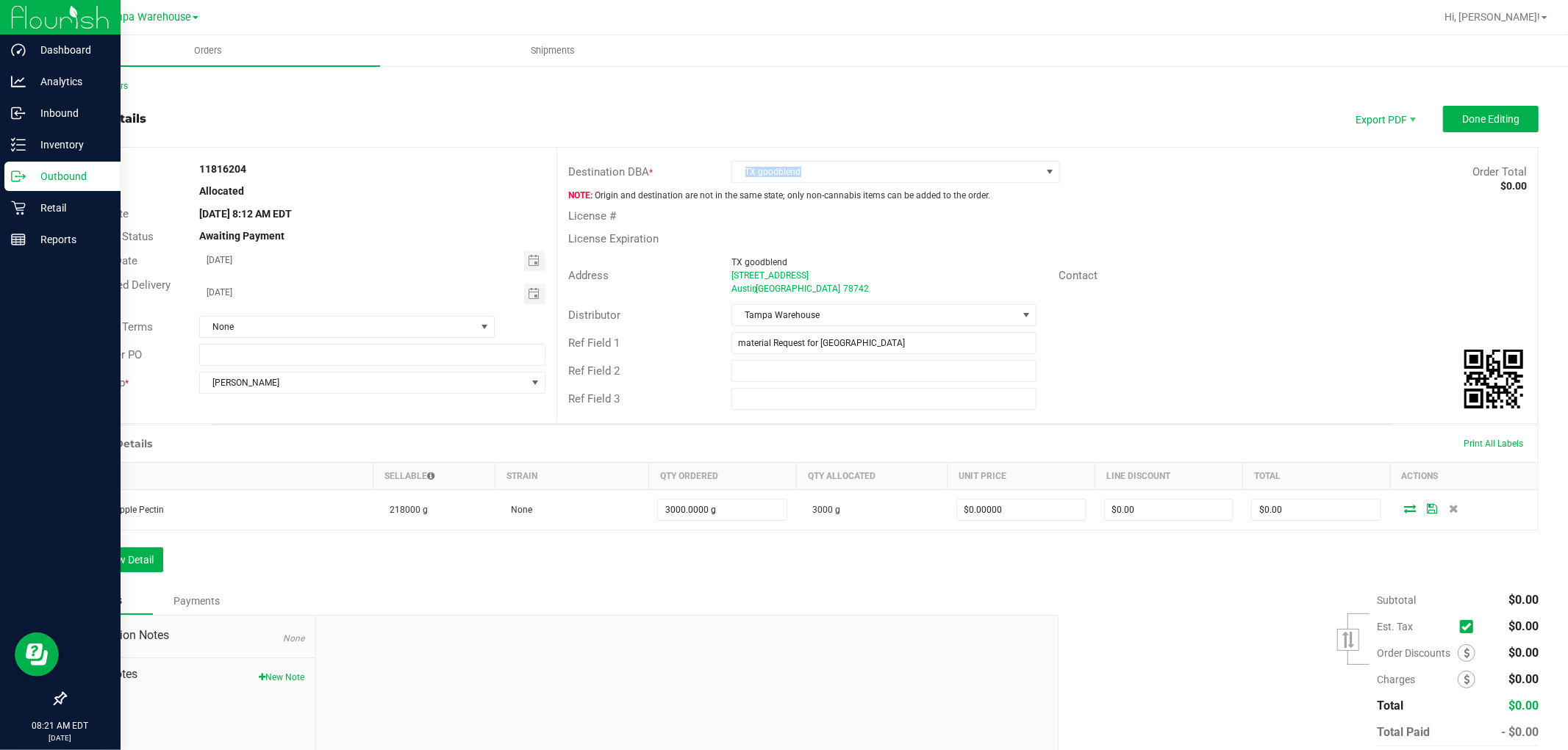
click at [75, 185] on div "Outbound" at bounding box center [63, 176] width 116 height 29
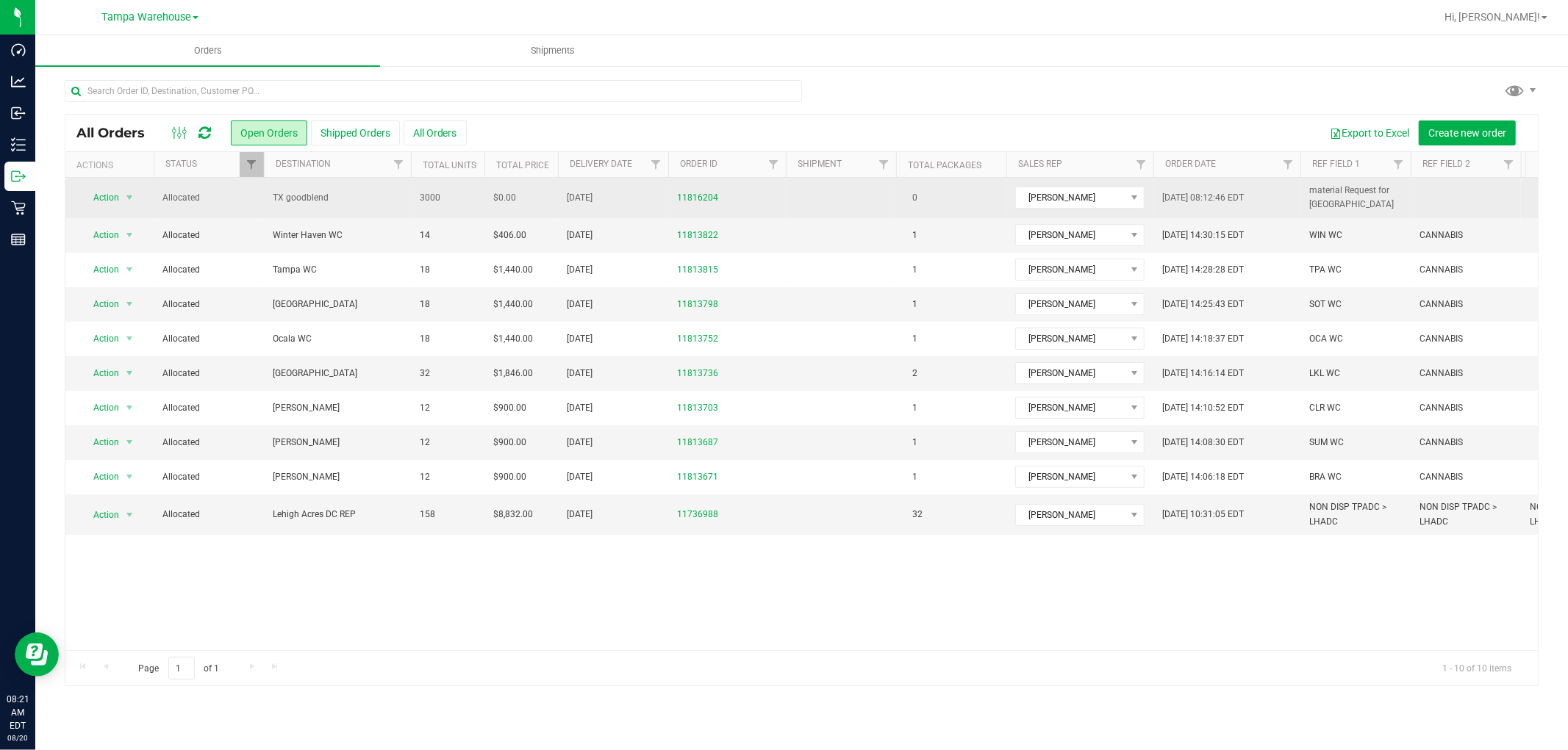
click at [237, 197] on span "Allocated" at bounding box center [209, 198] width 93 height 14
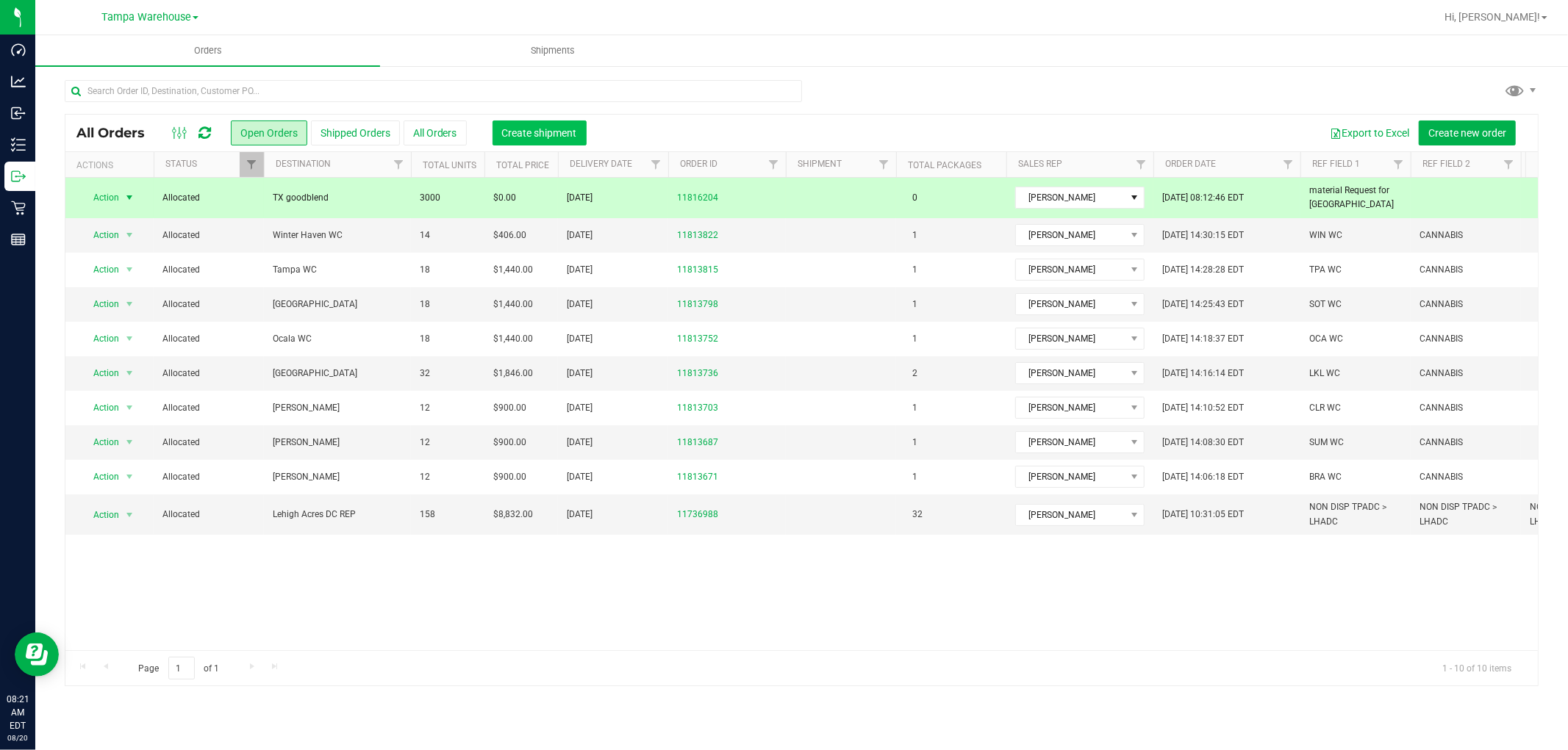
click at [541, 132] on span "Create shipment" at bounding box center [539, 133] width 75 height 12
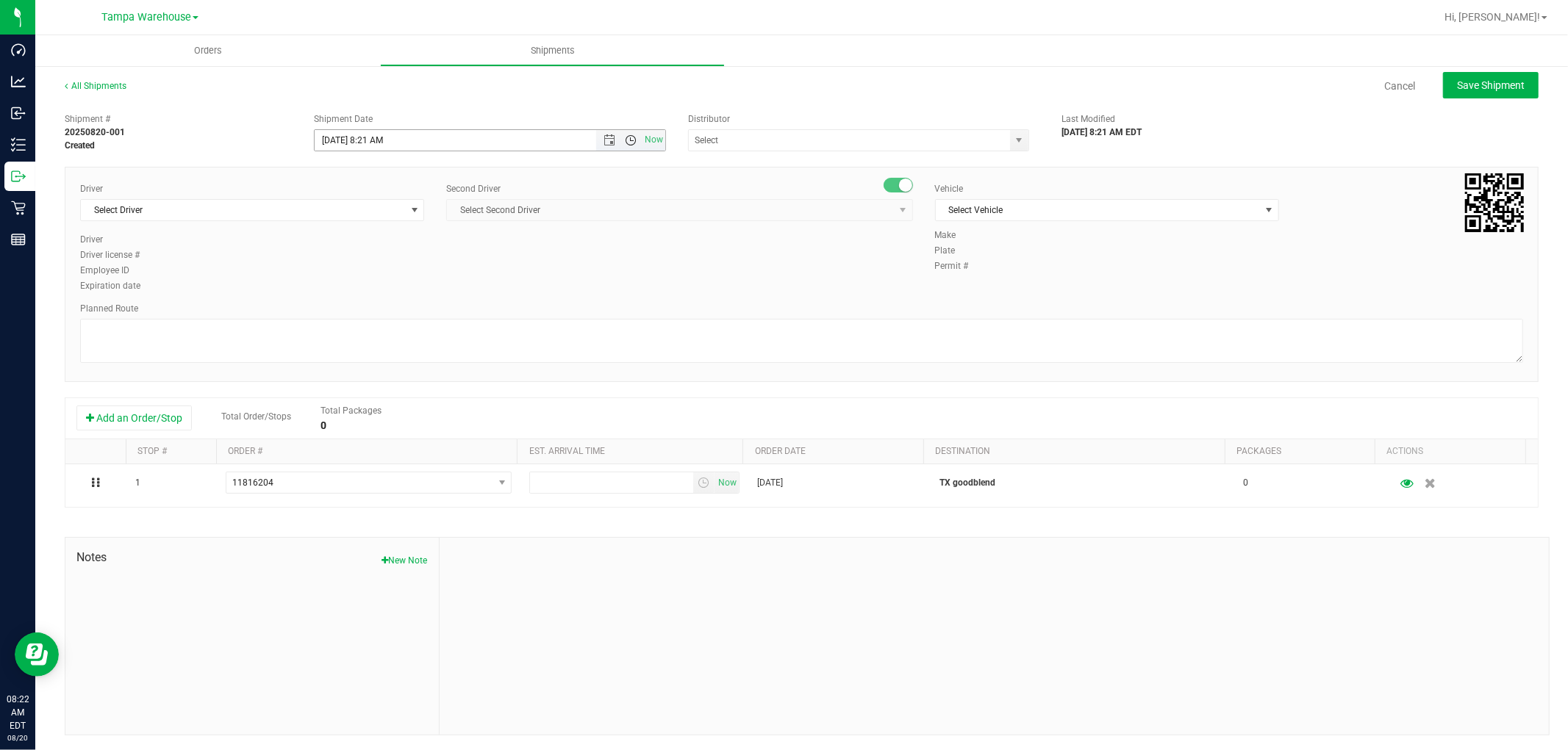
click at [628, 141] on span "Open the time view" at bounding box center [631, 140] width 12 height 12
click at [382, 252] on li "9:00 AM" at bounding box center [485, 260] width 346 height 19
type input "8/20/2025 9:00 AM"
click at [747, 137] on input "text" at bounding box center [844, 140] width 311 height 21
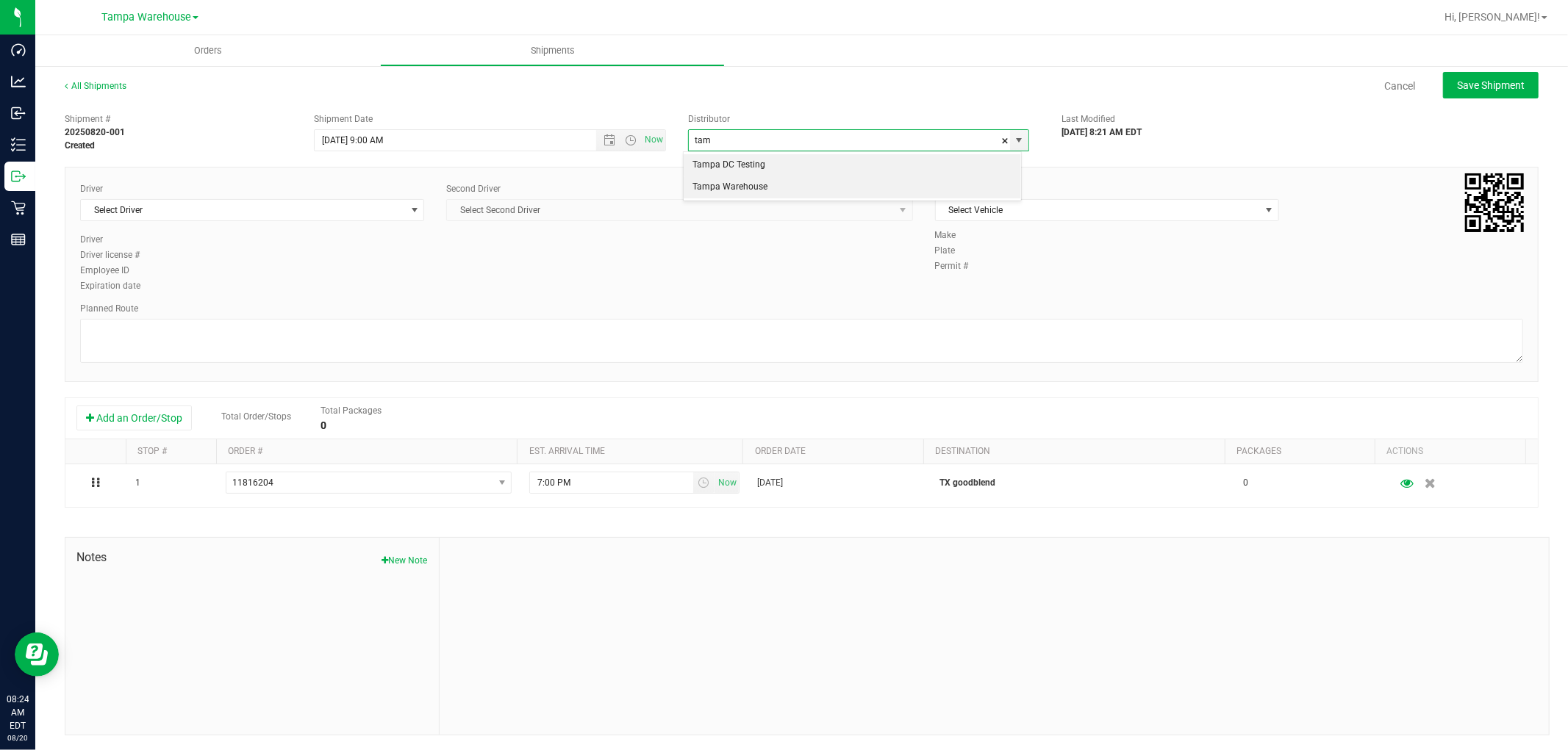
click at [734, 181] on li "Tampa Warehouse" at bounding box center [852, 187] width 337 height 22
type input "Tampa Warehouse"
click at [323, 208] on span "Select Driver" at bounding box center [243, 210] width 324 height 21
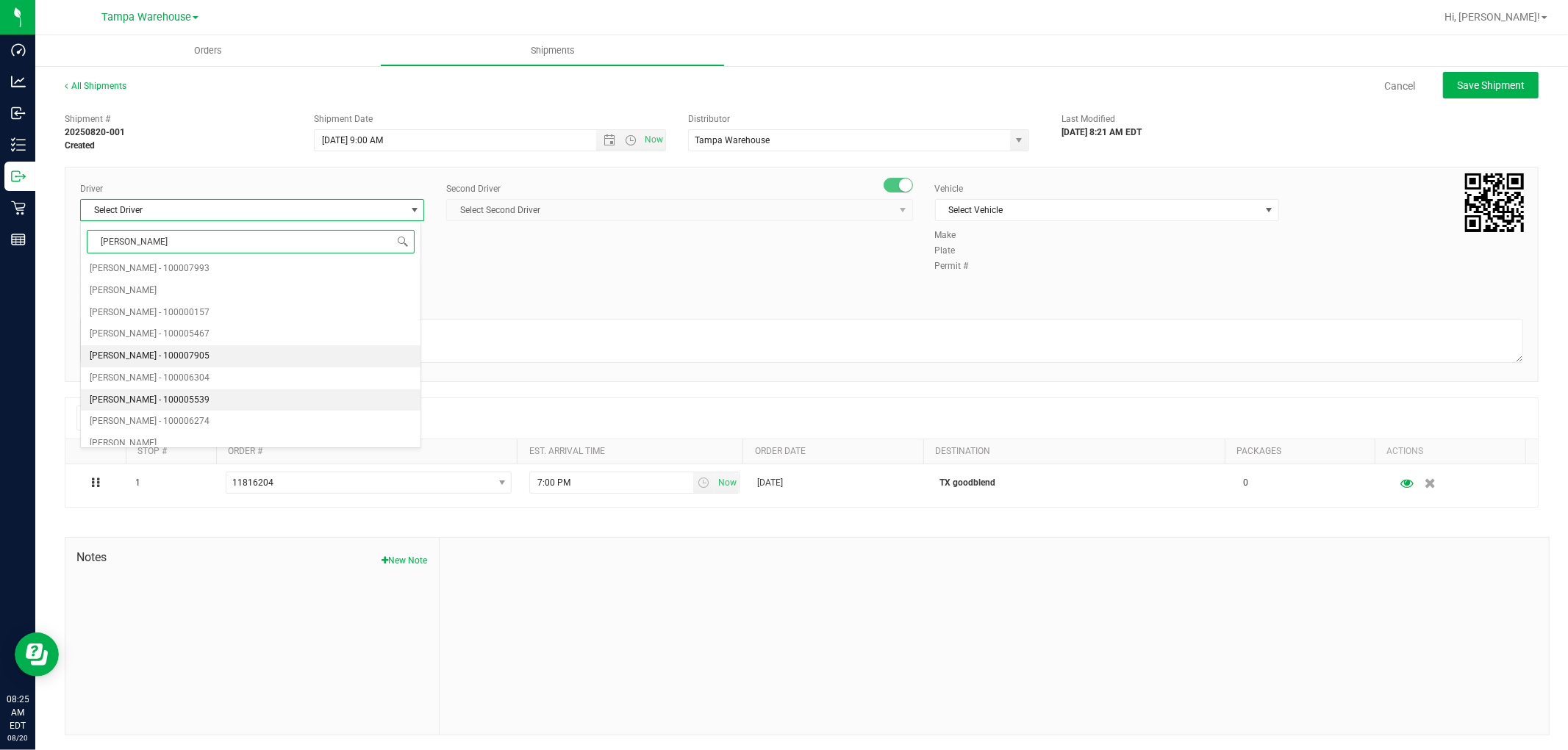
scroll to position [57, 0]
click at [165, 393] on span "Joseph Oxendine - 100006274" at bounding box center [149, 390] width 119 height 19
type input "JO"
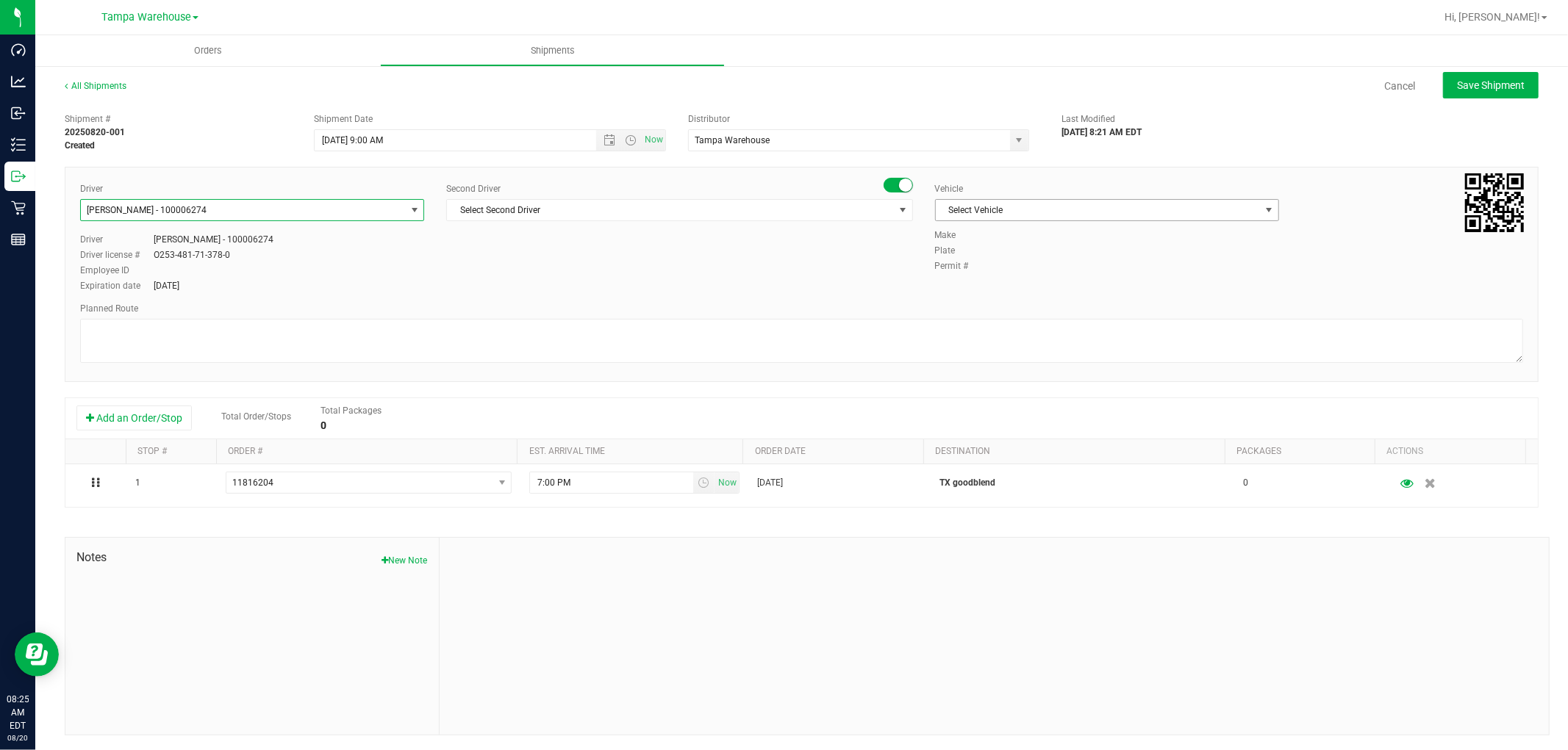
click at [1119, 207] on span "Select Vehicle" at bounding box center [1098, 210] width 324 height 21
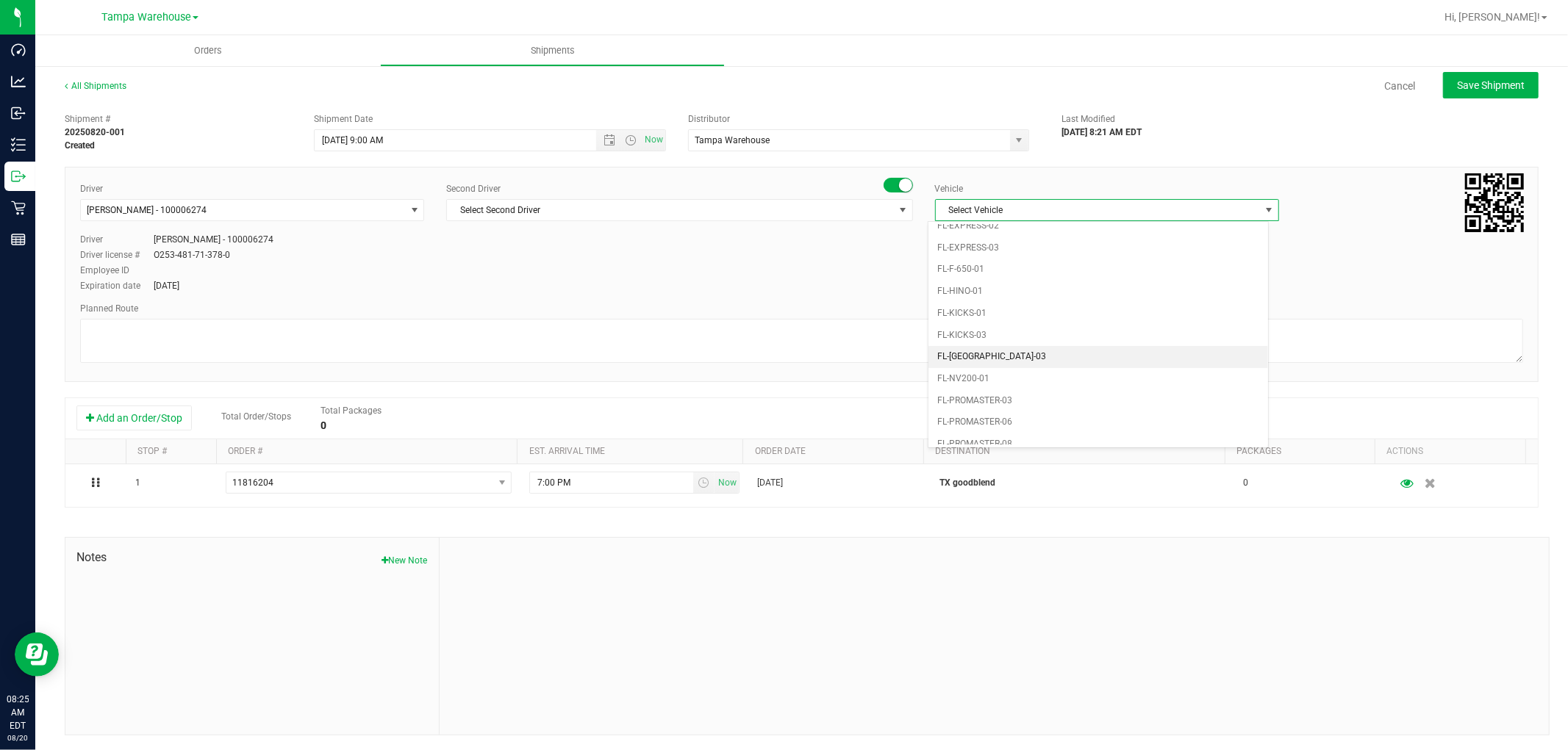
click at [990, 360] on li "FL-NV-03" at bounding box center [1098, 357] width 340 height 22
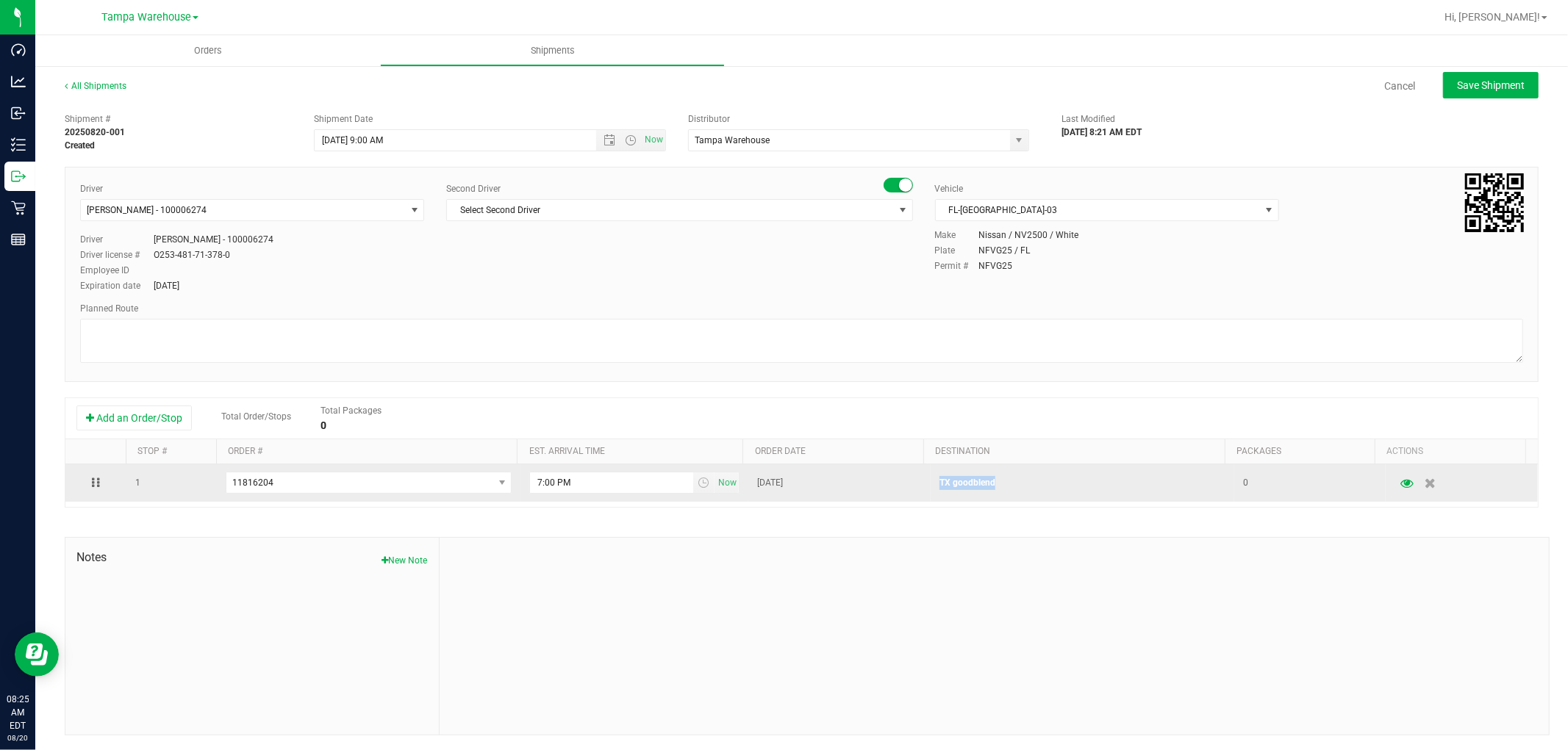
drag, startPoint x: 920, startPoint y: 486, endPoint x: 986, endPoint y: 488, distance: 66.0
click at [986, 488] on td "TX goodblend" at bounding box center [1082, 483] width 304 height 37
copy p "TX goodblend"
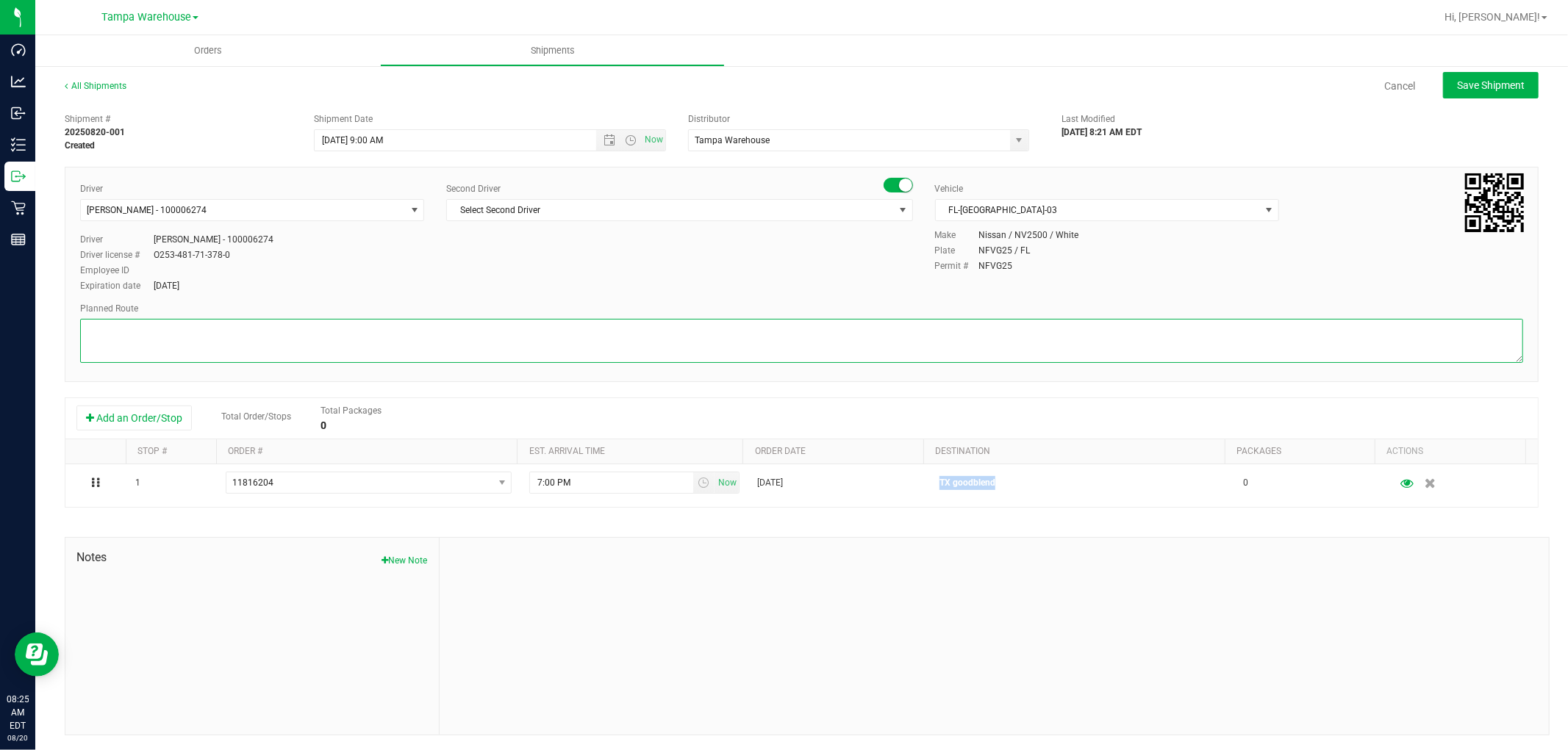
click at [220, 331] on textarea at bounding box center [801, 340] width 1443 height 44
paste textarea "TX goodblend"
click at [230, 340] on textarea at bounding box center [801, 340] width 1443 height 44
paste textarea "Apple Pectin"
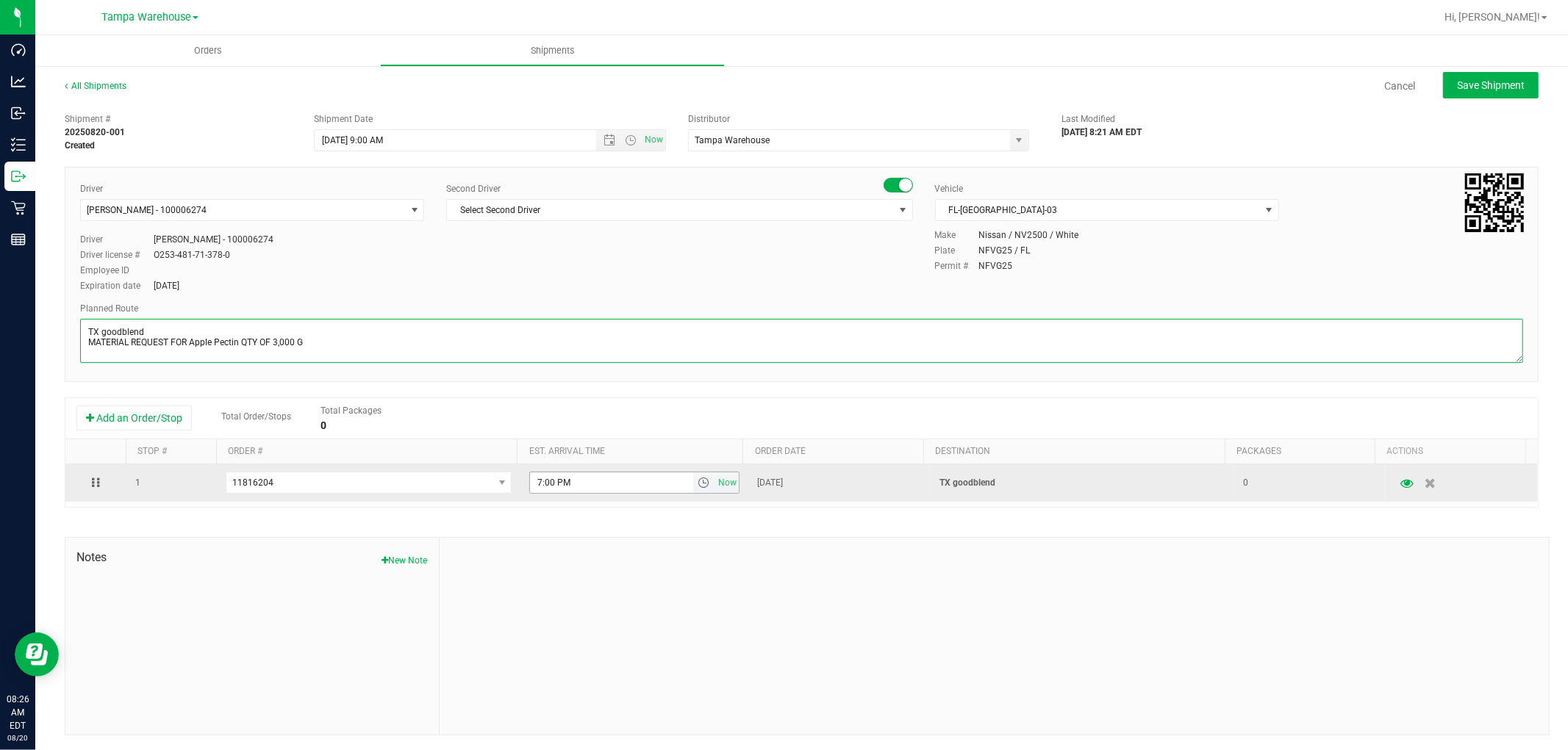
click at [697, 480] on span "select" at bounding box center [703, 483] width 12 height 12
type textarea "TX goodblend MATERIAL REQUEST FOR Apple Pectin QTY OF 3,000 G"
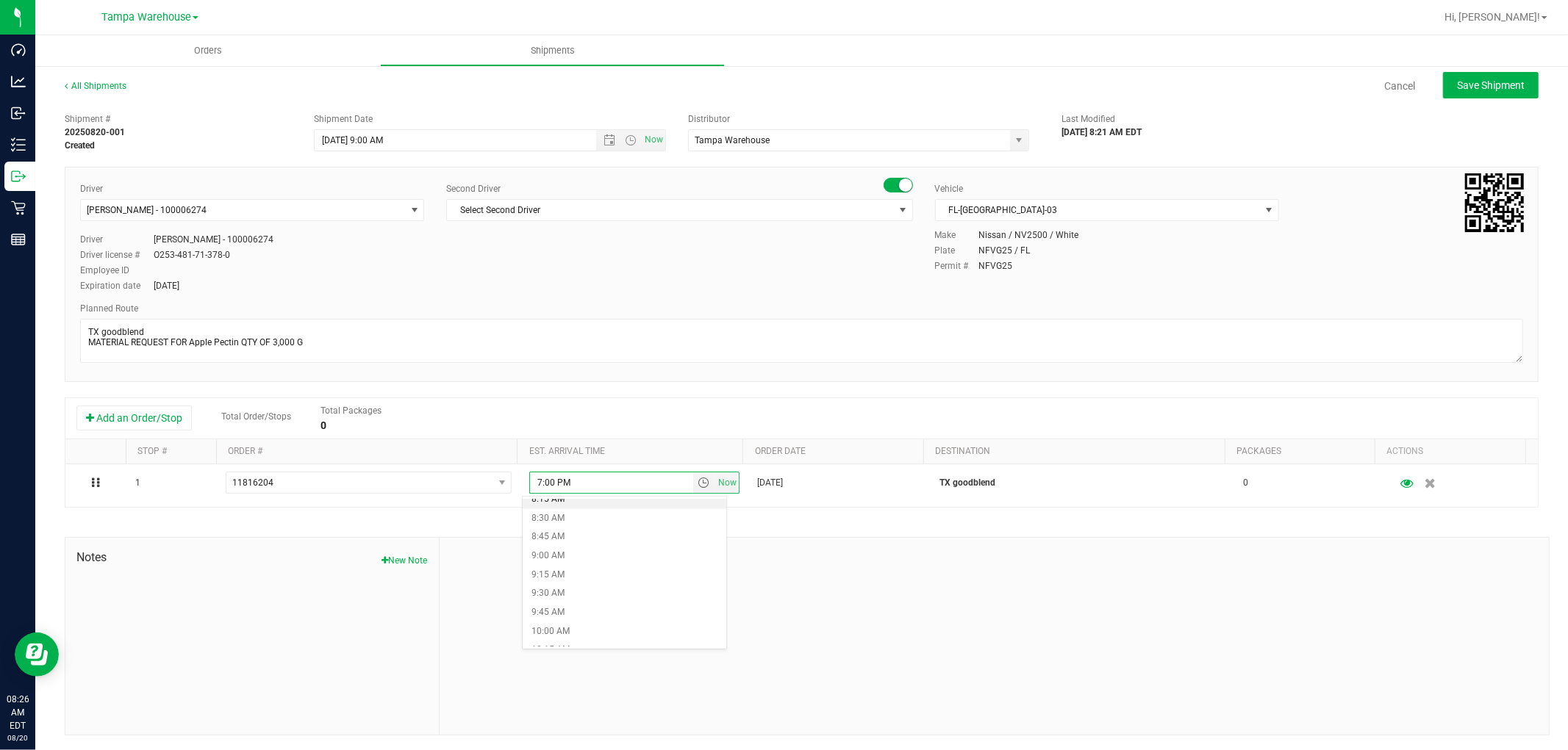
scroll to position [652, 0]
click at [594, 575] on li "9:30 AM" at bounding box center [624, 574] width 203 height 19
click at [662, 583] on div at bounding box center [995, 637] width 1110 height 197
click at [1471, 79] on span "Save Shipment" at bounding box center [1490, 85] width 68 height 12
type input "8/20/2025 1:00 PM"
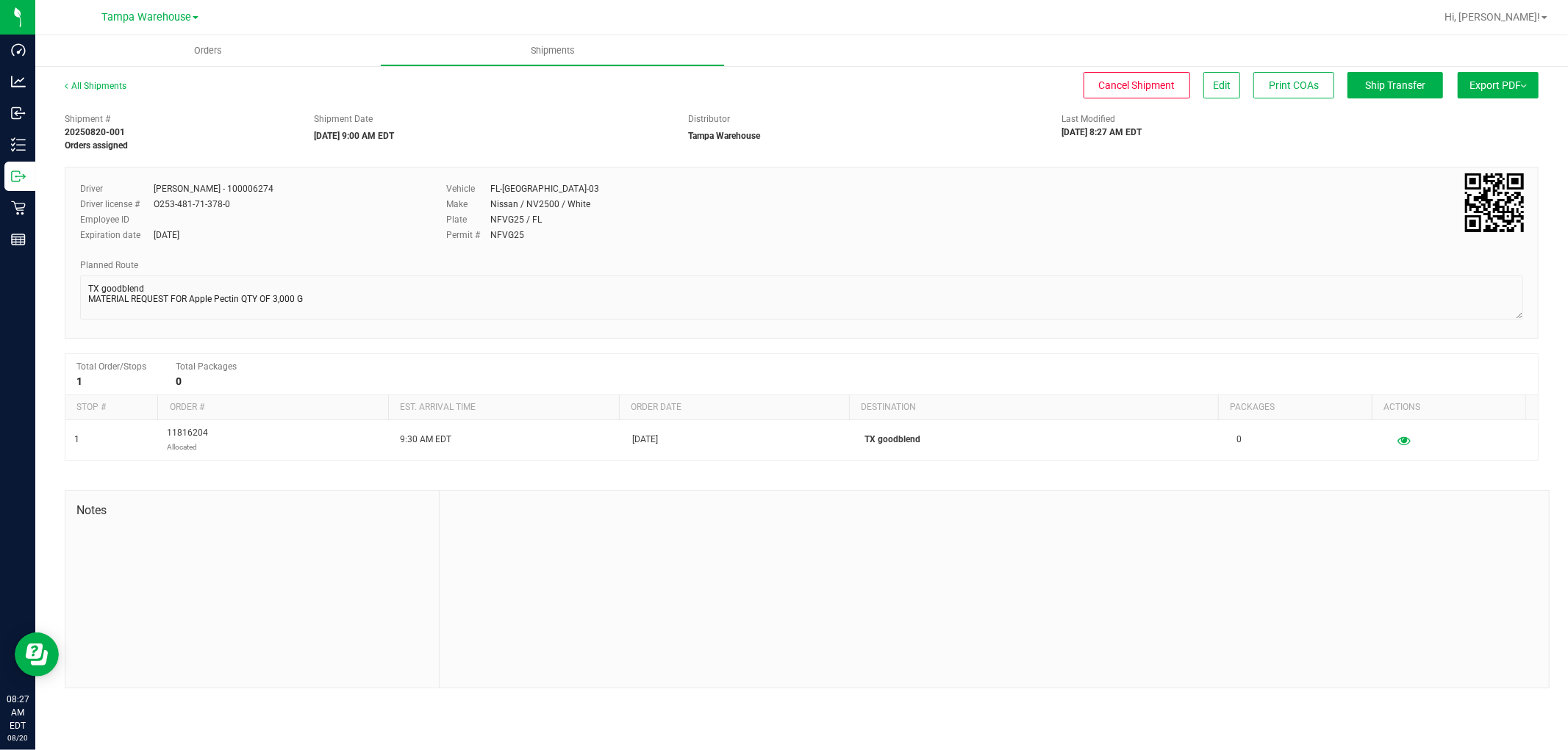
drag, startPoint x: 148, startPoint y: 146, endPoint x: 55, endPoint y: 119, distance: 96.8
click at [55, 119] on div "Shipment # 20250820-001 Orders assigned" at bounding box center [178, 132] width 249 height 40
copy div "Shipment # 20250820-001 Orders assigned"
click at [1546, 78] on div "All Shipments Cancel Shipment Edit Print COAs Ship Transfer Export PDF Manifest…" at bounding box center [801, 384] width 1533 height 639
click at [1493, 85] on button "Export PDF" at bounding box center [1498, 84] width 81 height 26
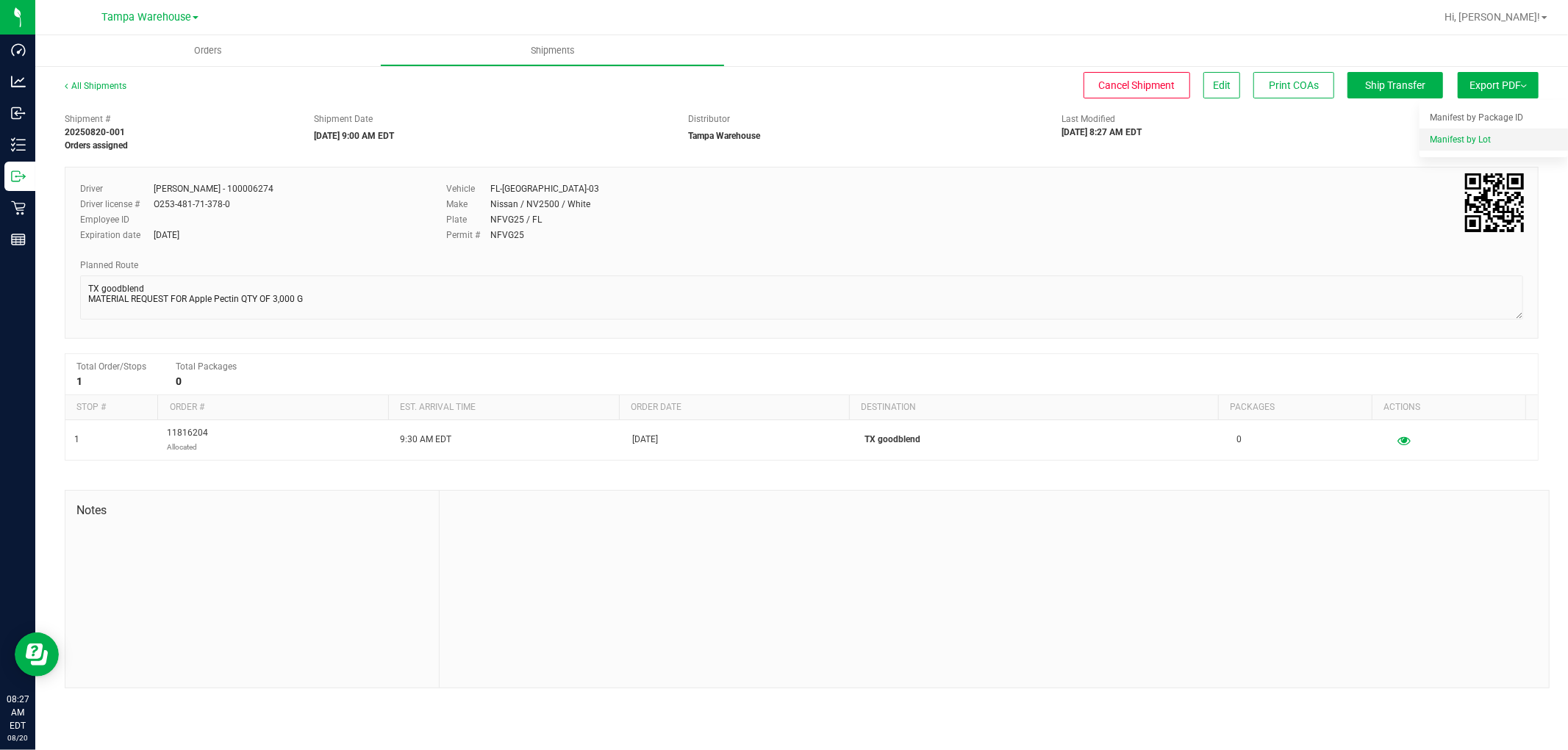
click at [1496, 137] on div "Manifest by Lot" at bounding box center [1497, 140] width 135 height 10
click at [1396, 73] on button "Ship Transfer" at bounding box center [1396, 84] width 96 height 26
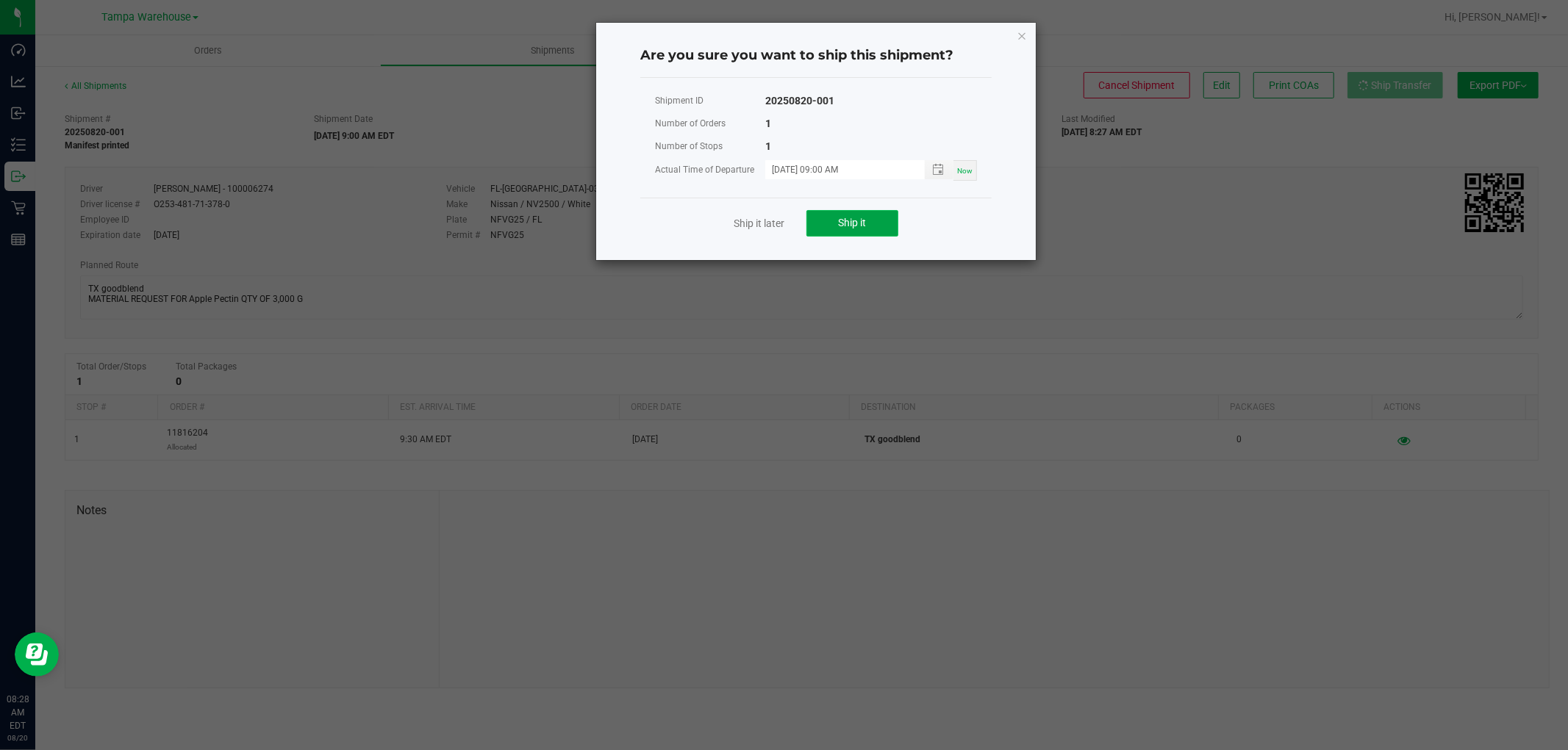
click at [855, 220] on span "Ship it" at bounding box center [852, 222] width 28 height 12
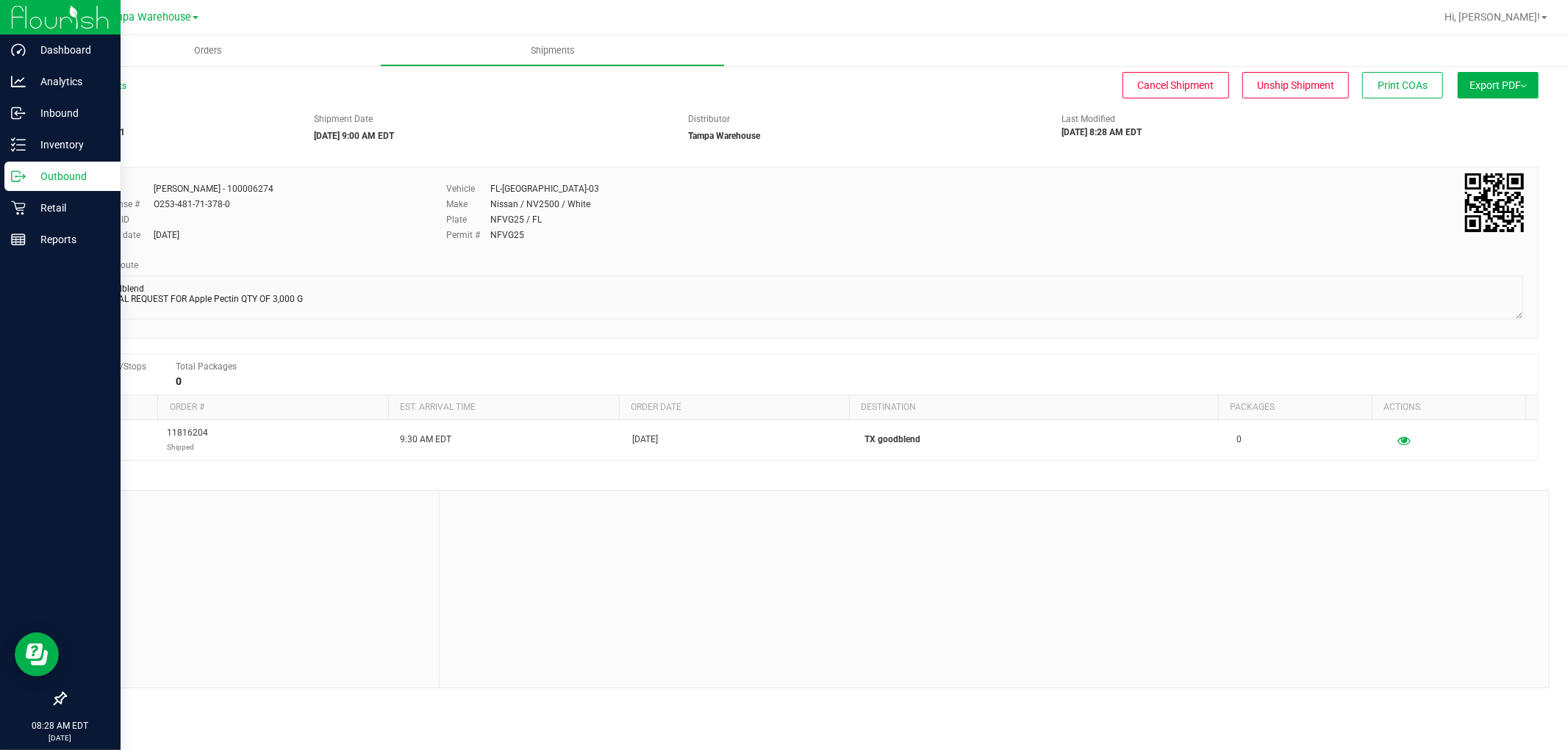
click at [57, 175] on p "Outbound" at bounding box center [69, 176] width 88 height 18
